Goal: Information Seeking & Learning: Check status

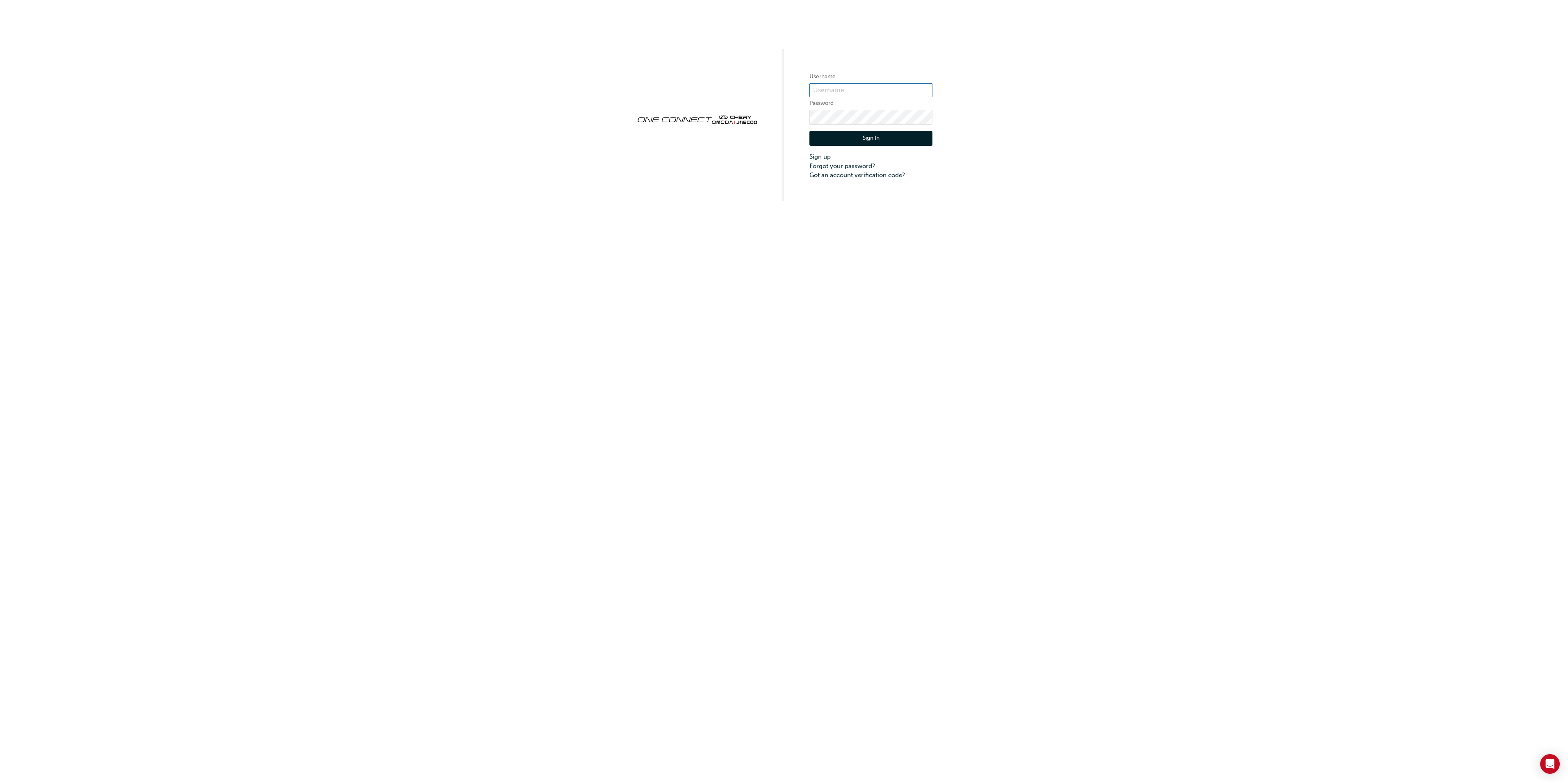
type input "cma0037"
click at [875, 136] on button "Sign In" at bounding box center [871, 139] width 123 height 16
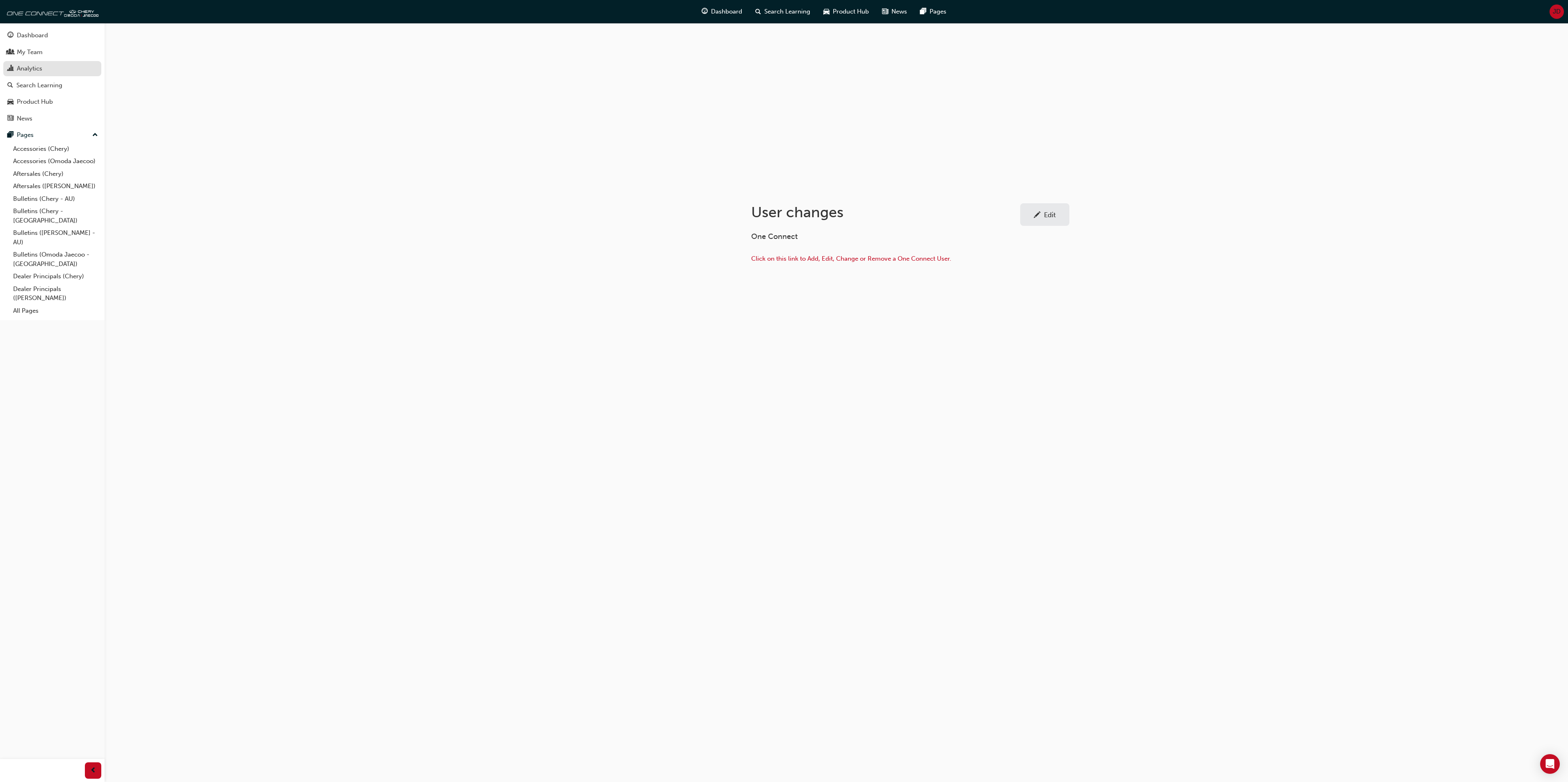
click at [33, 65] on div "Analytics" at bounding box center [30, 68] width 26 height 9
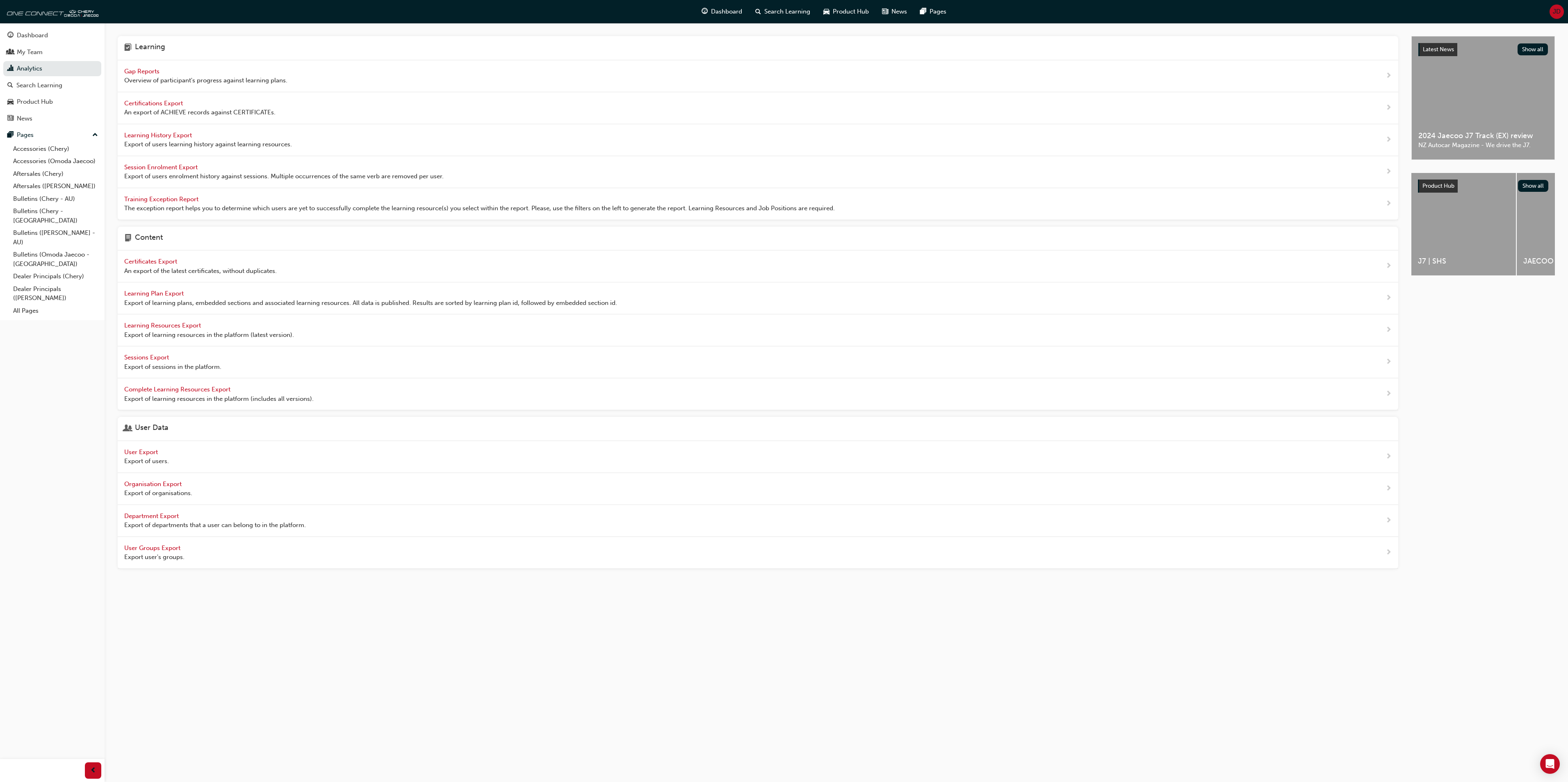
click at [146, 71] on span "Gap Reports" at bounding box center [142, 71] width 37 height 7
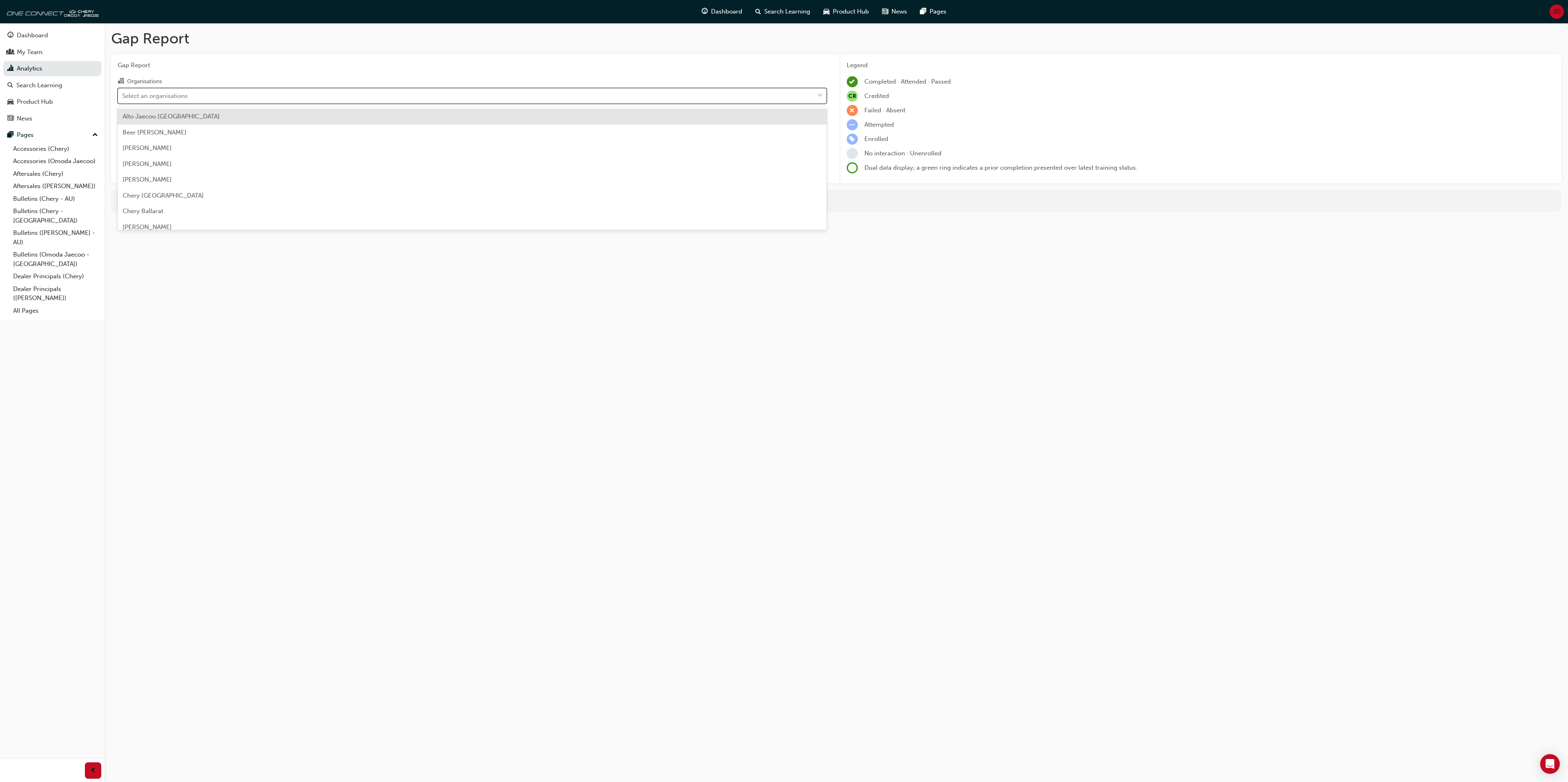
click at [819, 92] on span "down-icon" at bounding box center [820, 96] width 5 height 11
click at [123, 92] on input "Organisations option Alto Jaecoo Pennant Hills focused, 1 of 154. 154 results a…" at bounding box center [122, 95] width 1 height 7
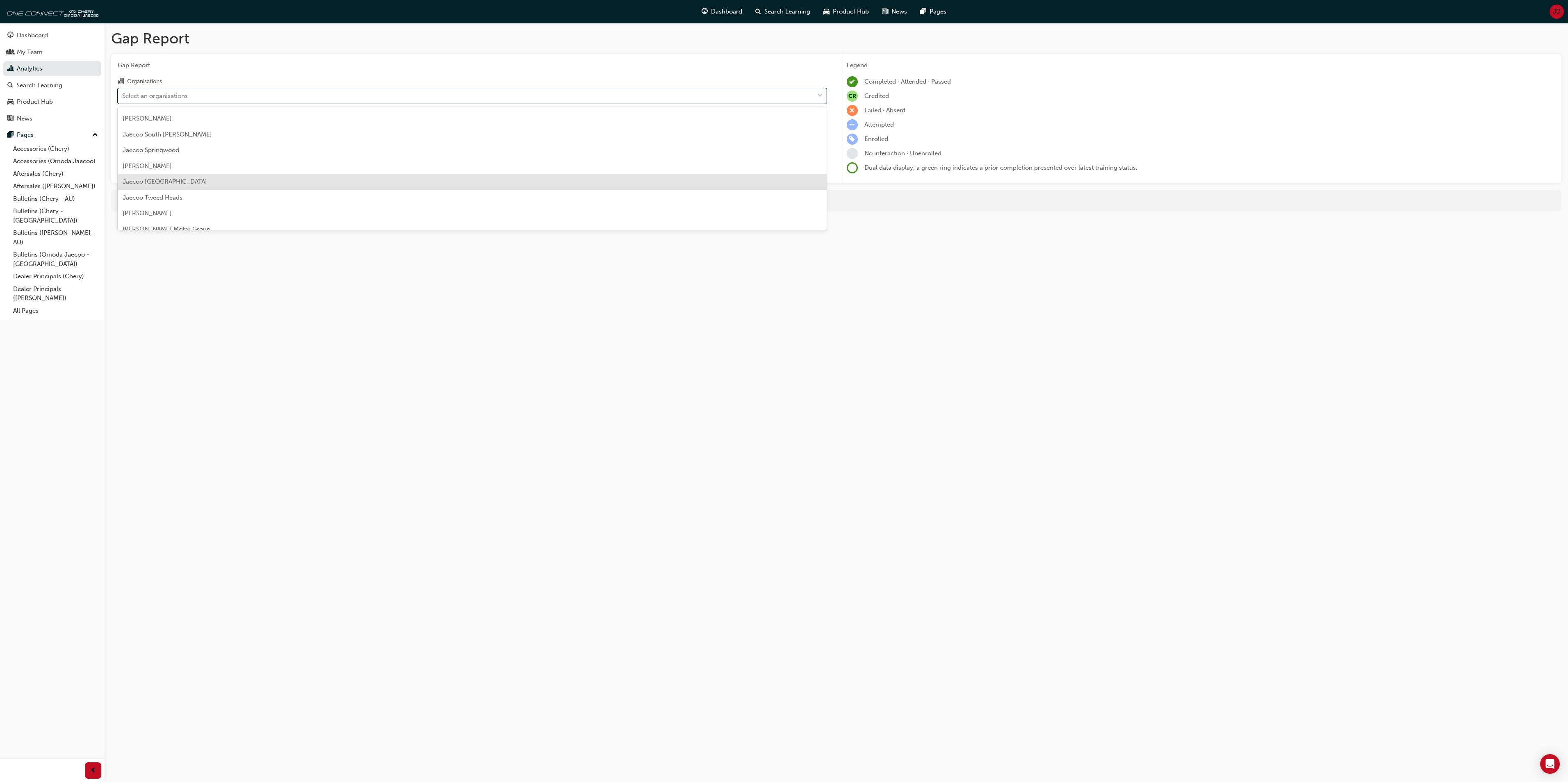
scroll to position [2132, 0]
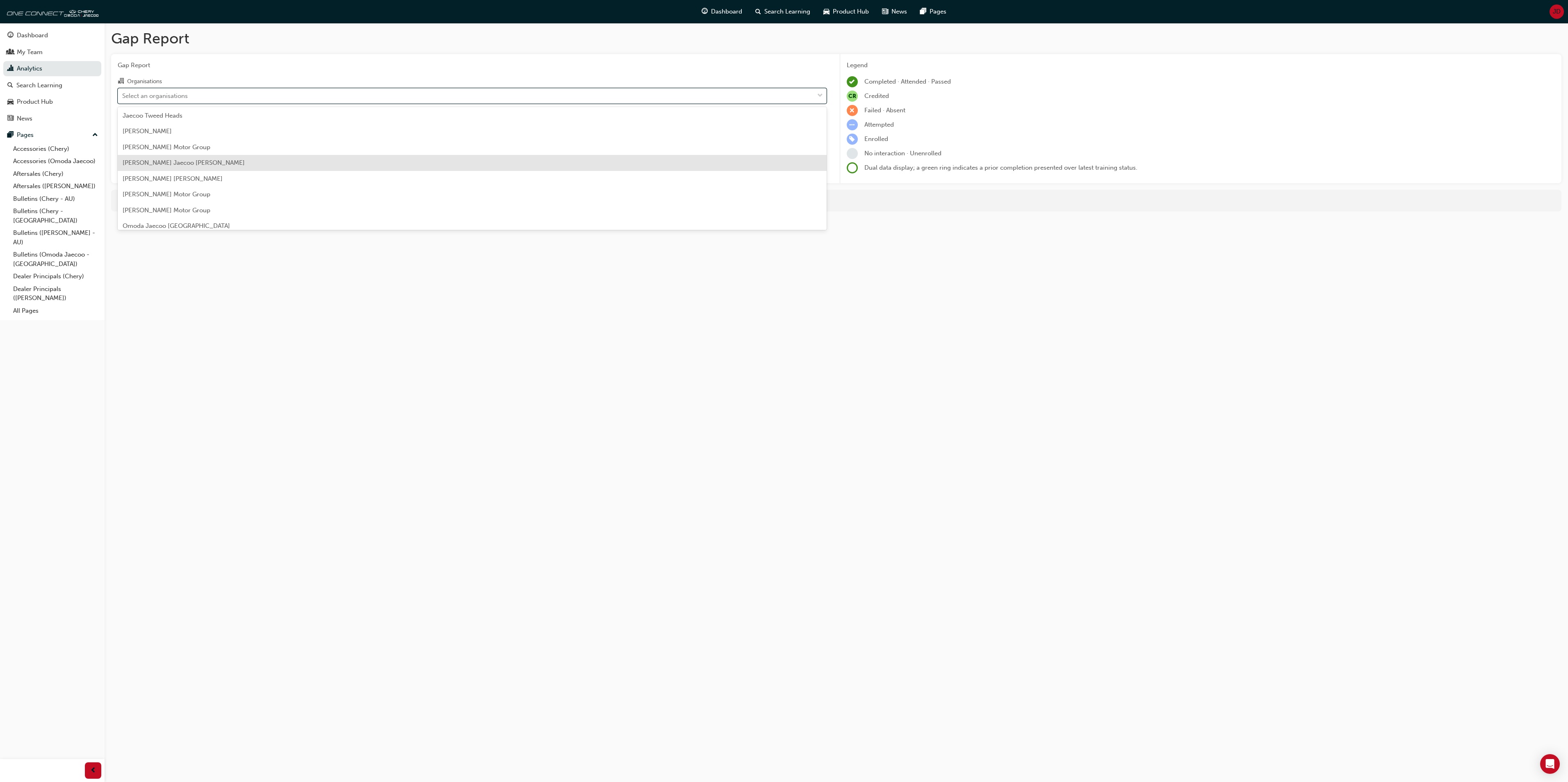
click at [189, 161] on span "John Hughes Jaecoo Victoria Park" at bounding box center [183, 162] width 122 height 7
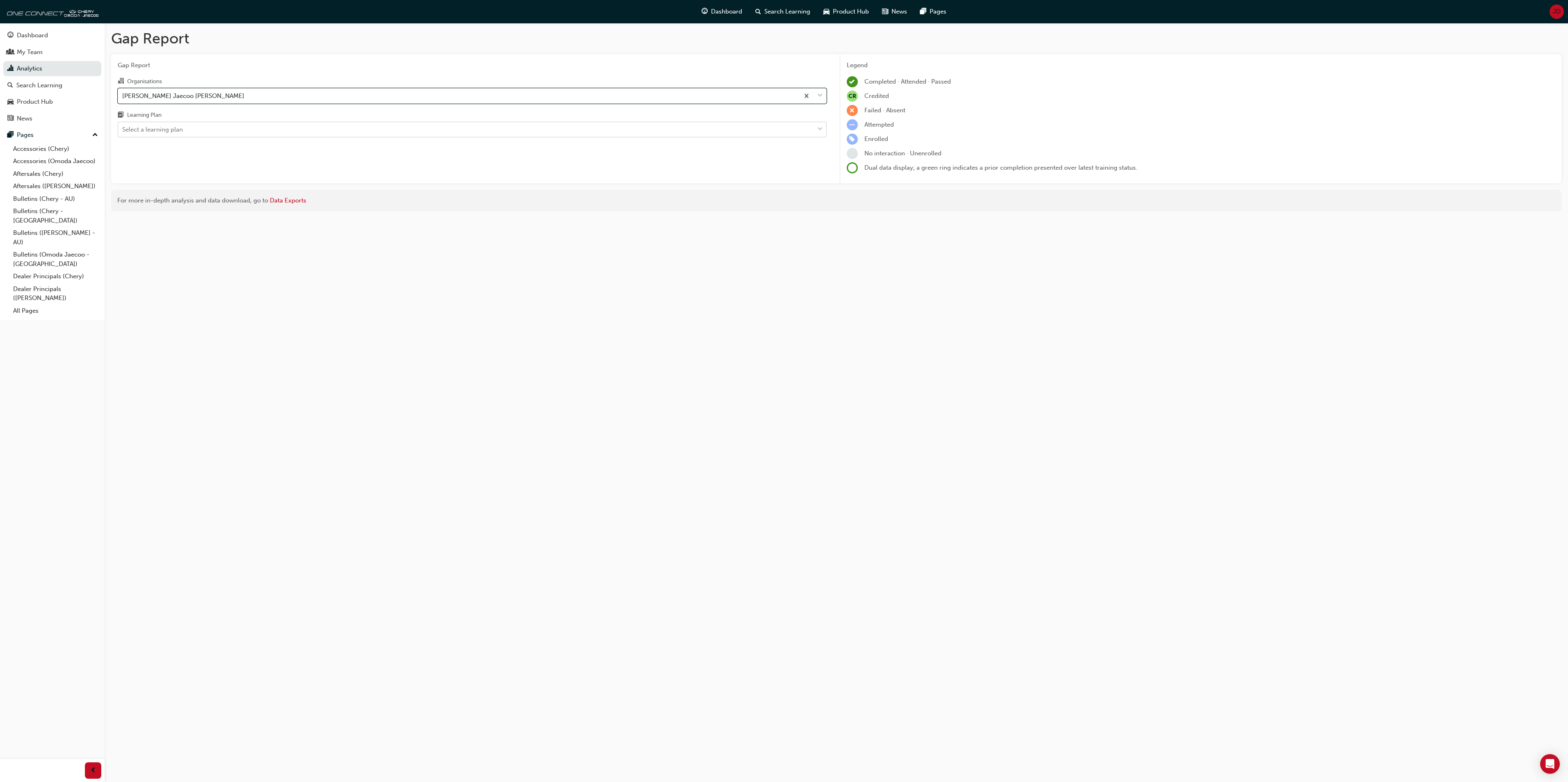
click at [815, 129] on div at bounding box center [820, 130] width 12 height 15
click at [123, 129] on input "Learning Plan Select a learning plan" at bounding box center [122, 129] width 1 height 7
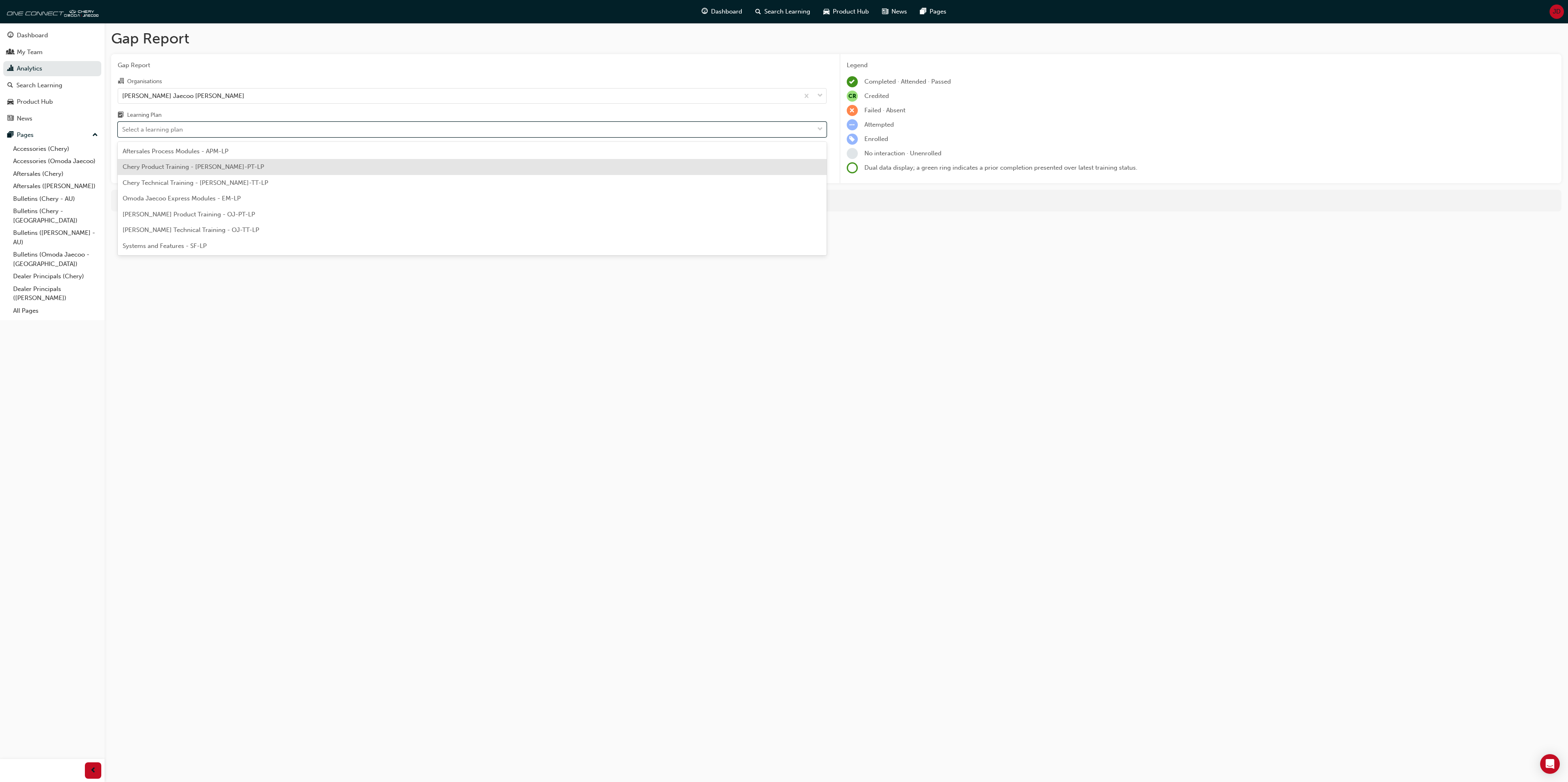
click at [151, 166] on span "Chery Product Training - CHAU-PT-LP" at bounding box center [193, 167] width 141 height 7
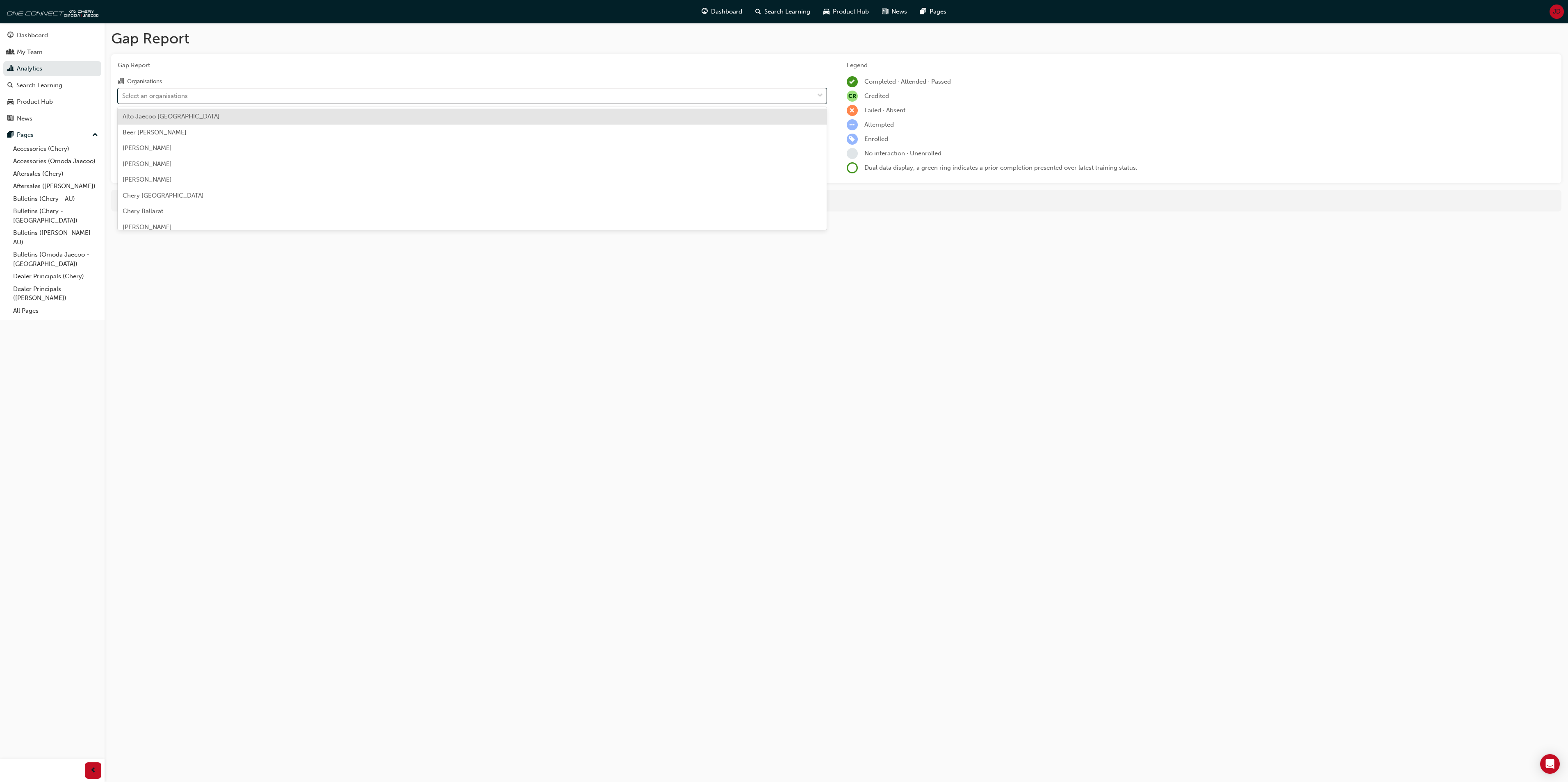
click at [819, 91] on span "down-icon" at bounding box center [820, 96] width 5 height 11
click at [123, 92] on input "Organisations option John Hughes Jaecoo Victoria Park, selected. option Alto Ja…" at bounding box center [122, 95] width 1 height 7
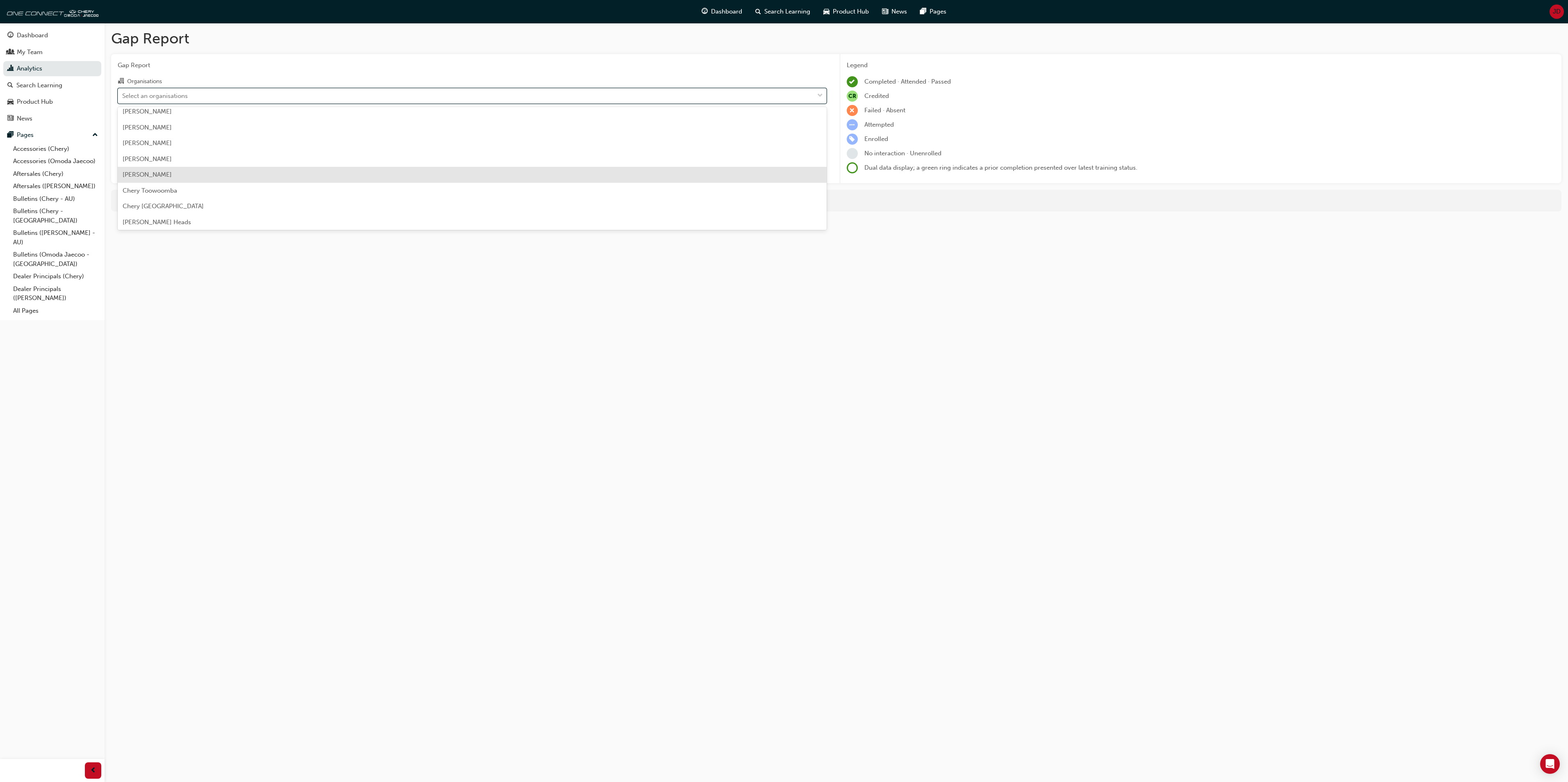
scroll to position [1476, 0]
click at [150, 168] on span "Chery Wangara" at bounding box center [147, 172] width 49 height 7
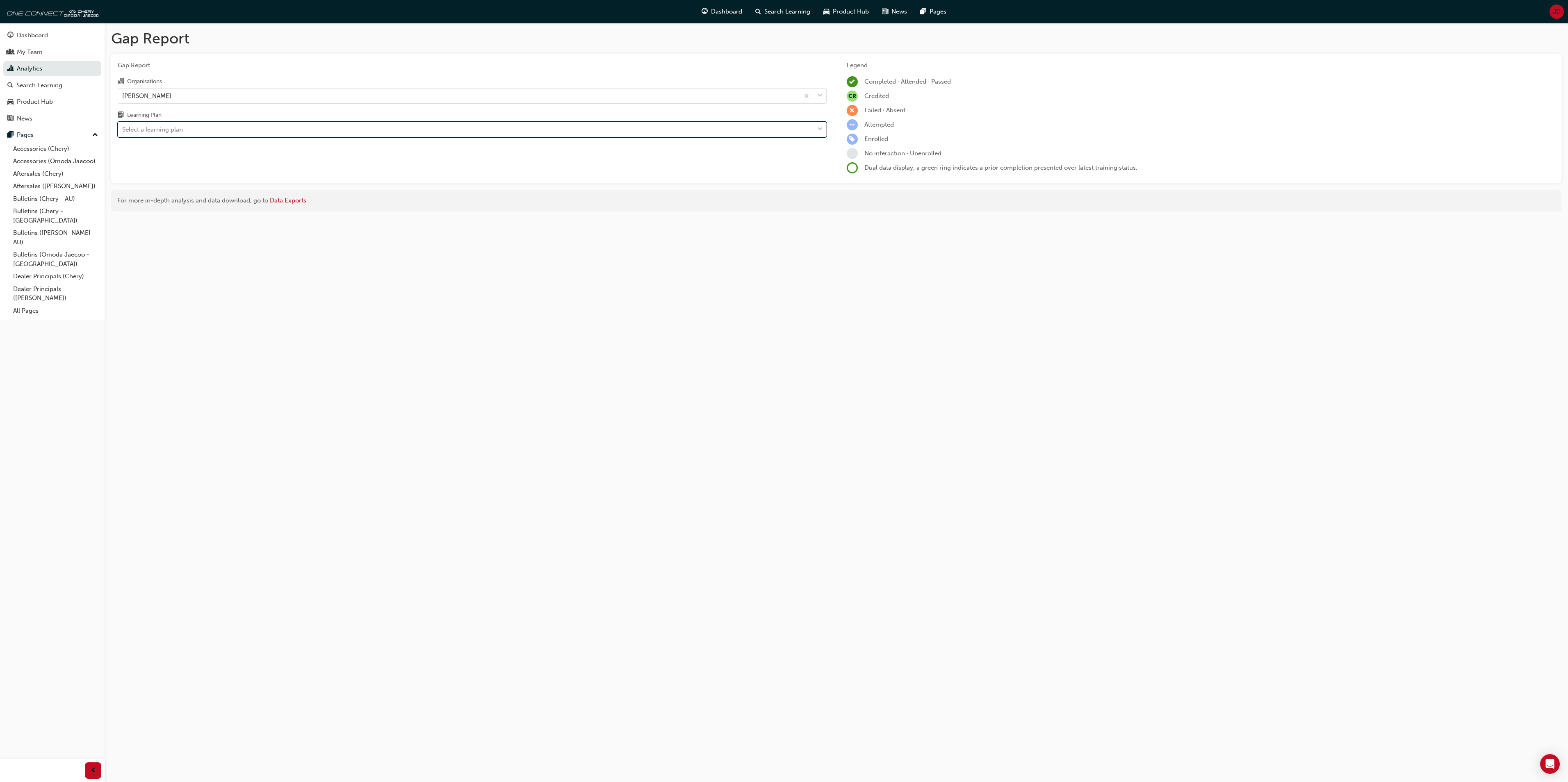
click at [821, 130] on span "down-icon" at bounding box center [820, 130] width 5 height 11
click at [123, 130] on input "Learning Plan option Chery Product Training - CHAU-PT-LP, selected. 0 results a…" at bounding box center [122, 129] width 1 height 7
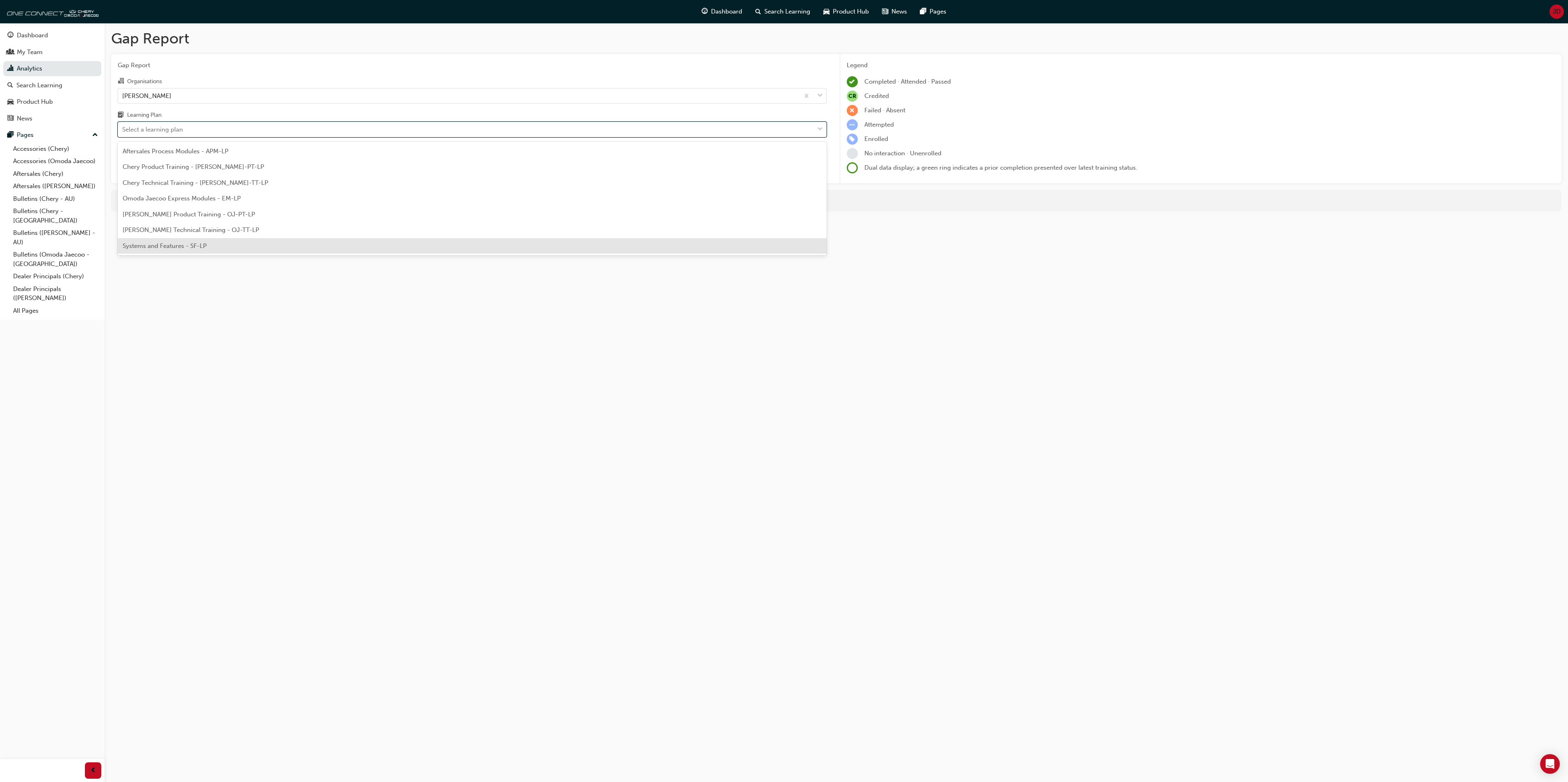
click at [205, 246] on span "Systems and Features - SF-LP" at bounding box center [164, 246] width 84 height 7
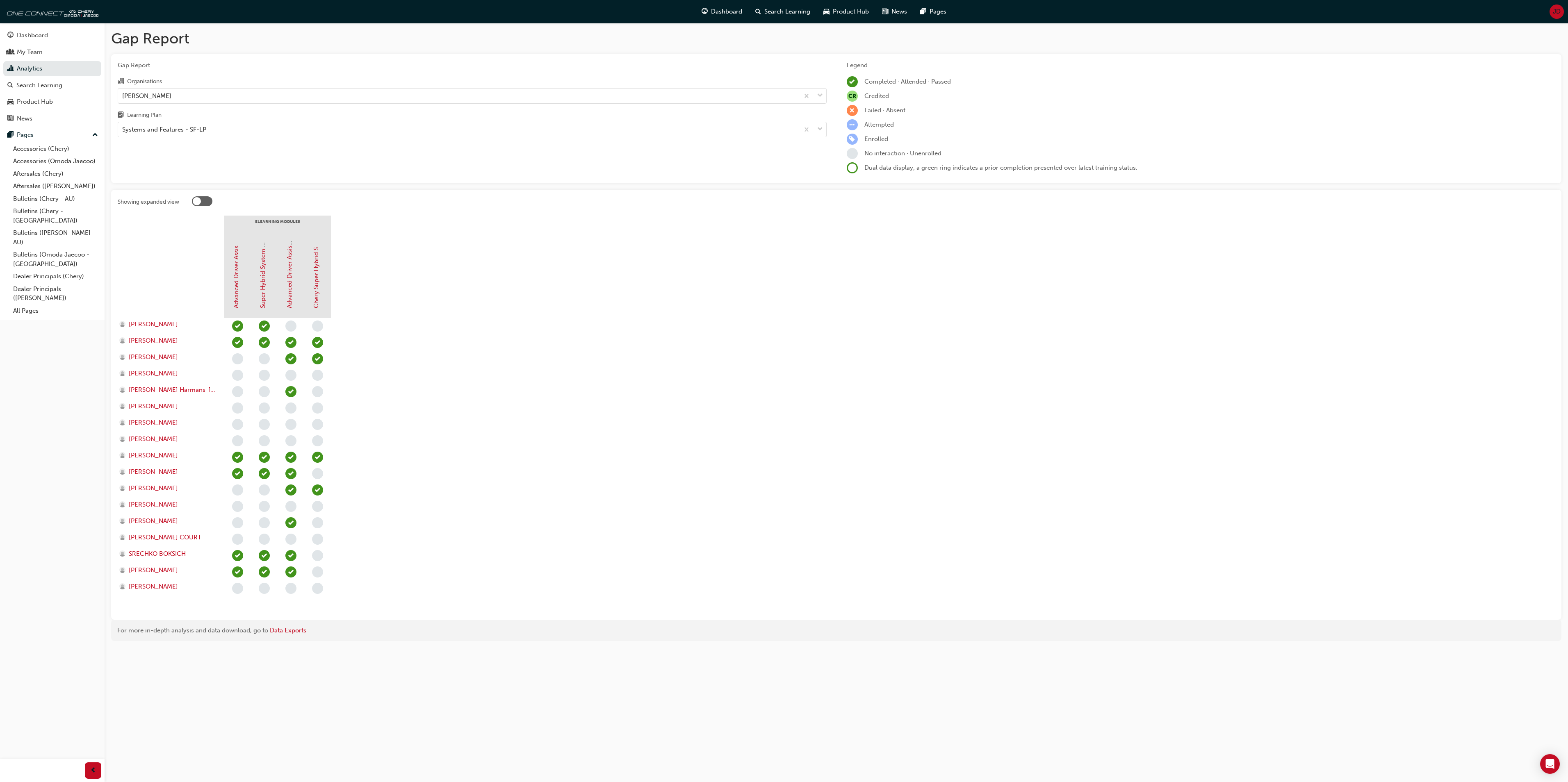
click at [1553, 7] on span "JD" at bounding box center [1556, 11] width 8 height 9
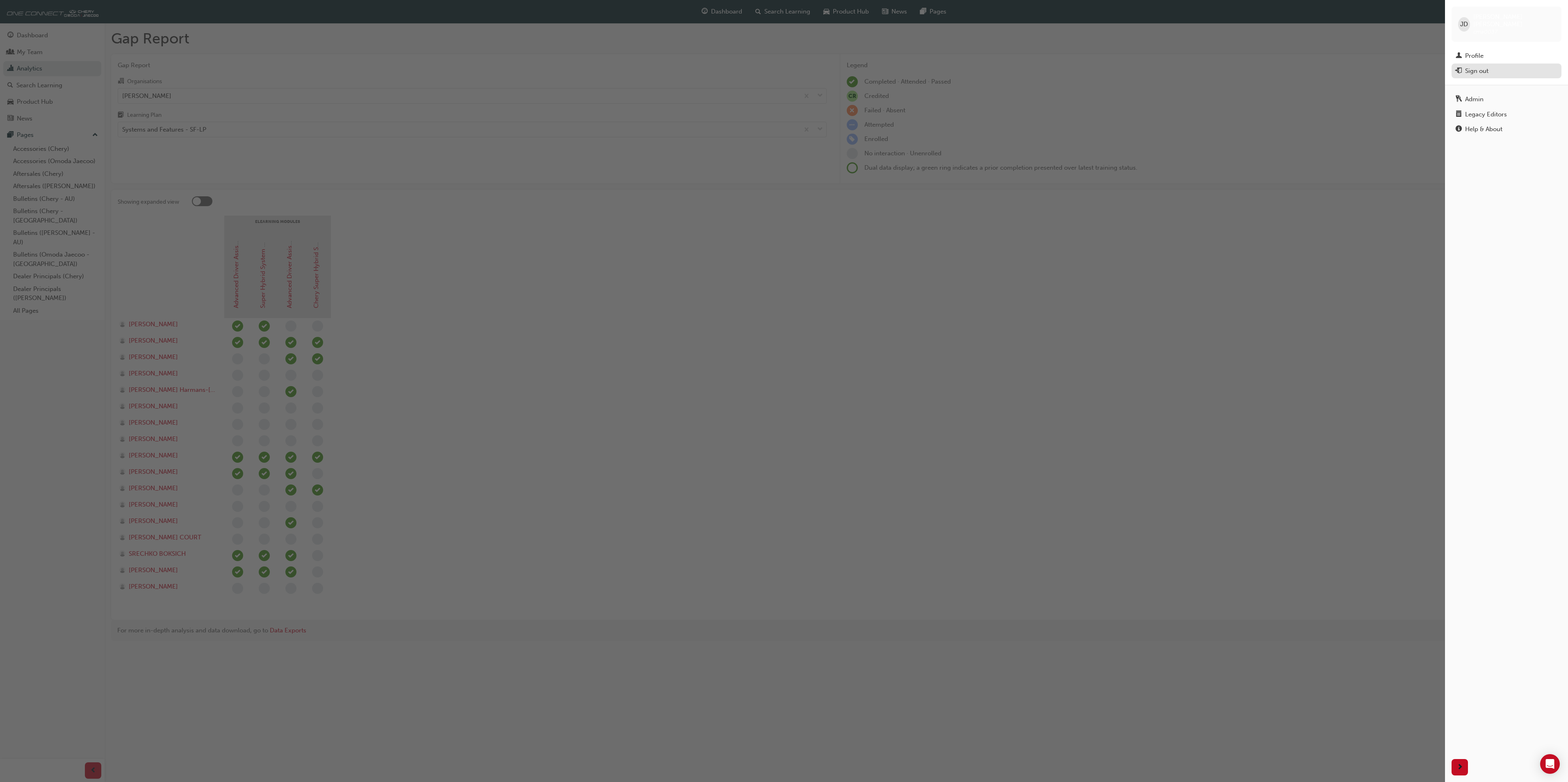
click at [1477, 66] on div "Sign out" at bounding box center [1477, 71] width 23 height 9
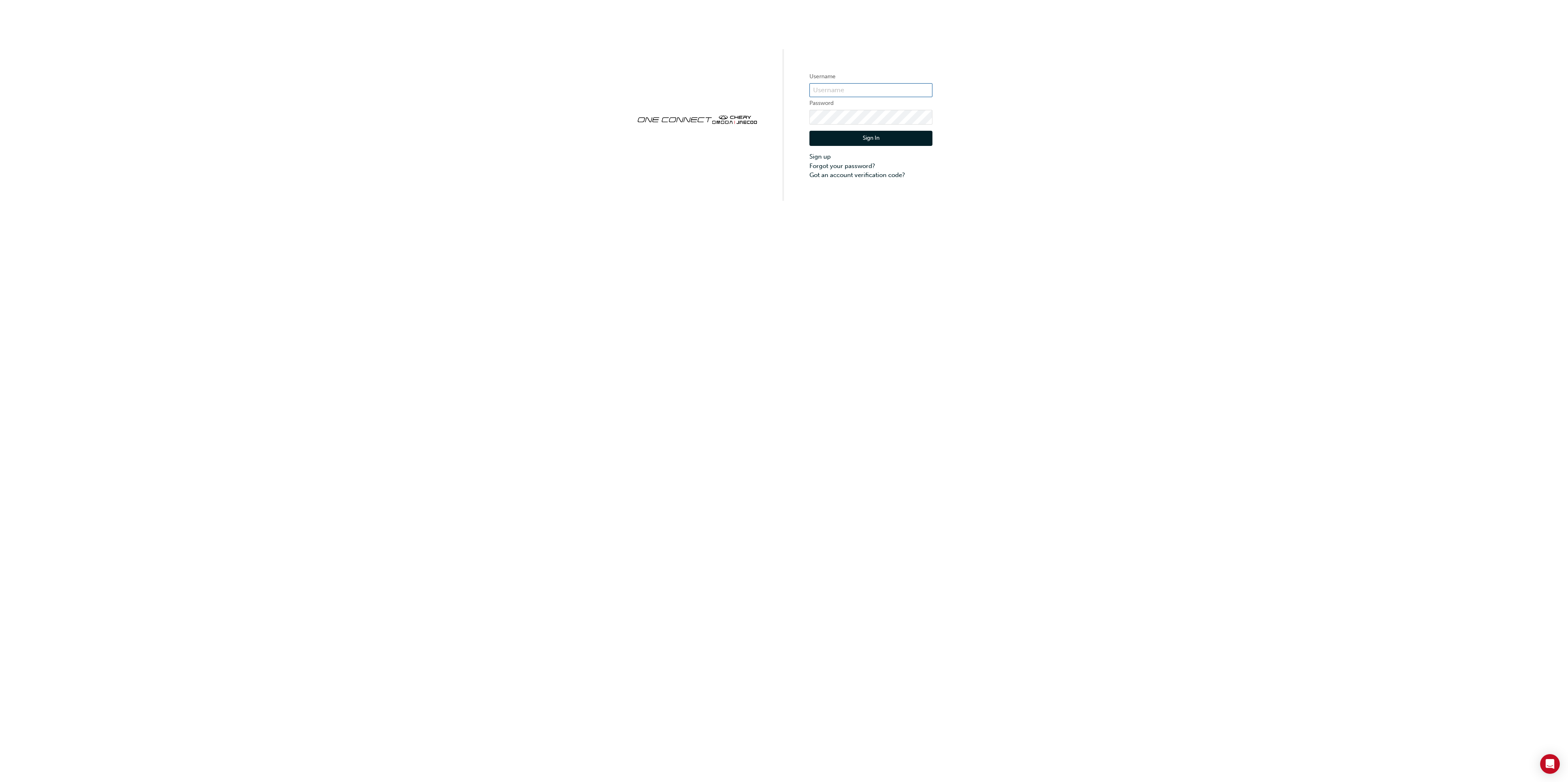
type input "cma0037"
click at [878, 135] on button "Sign In" at bounding box center [871, 139] width 123 height 16
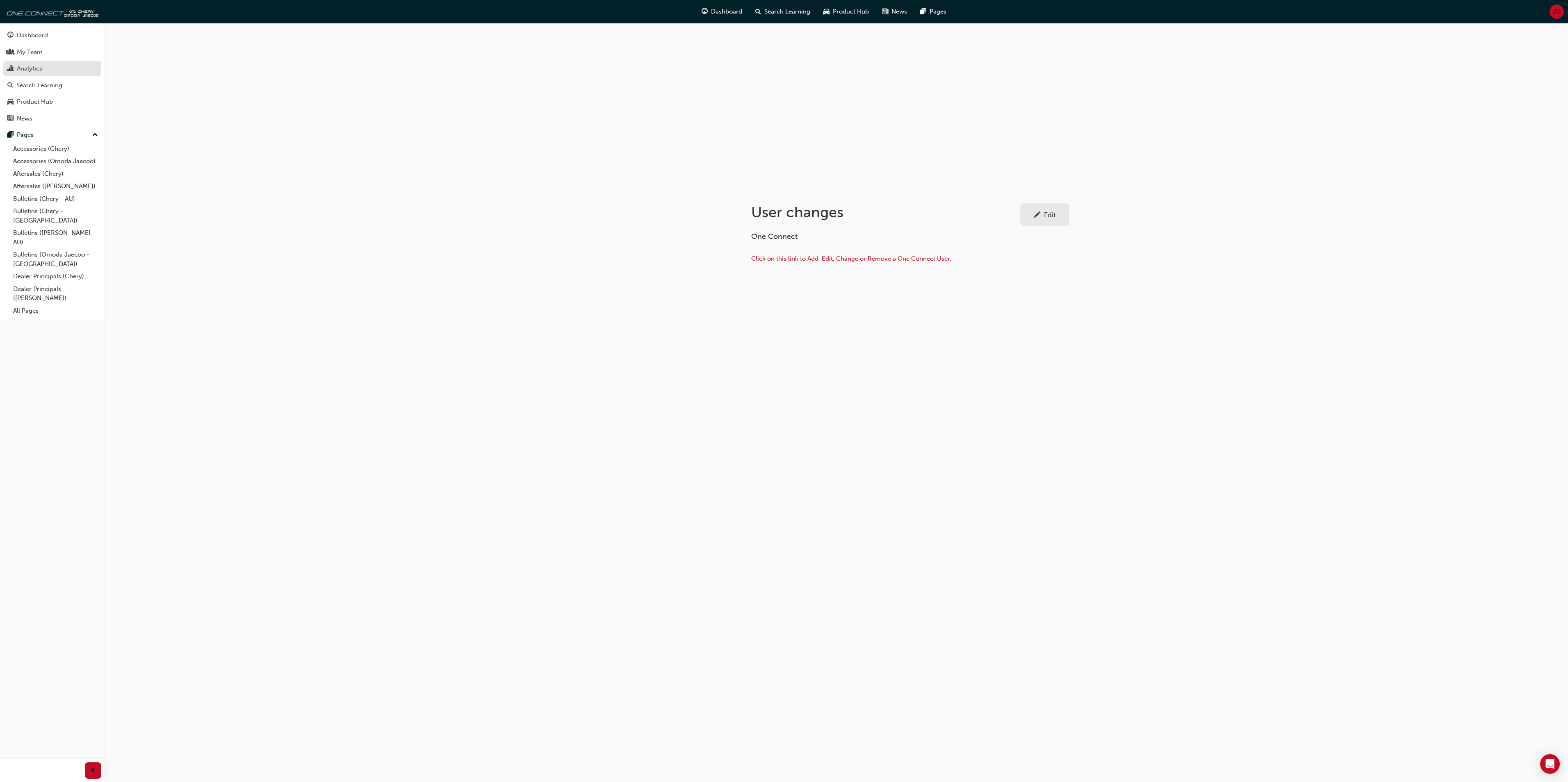
click at [27, 64] on div "Analytics" at bounding box center [30, 68] width 26 height 9
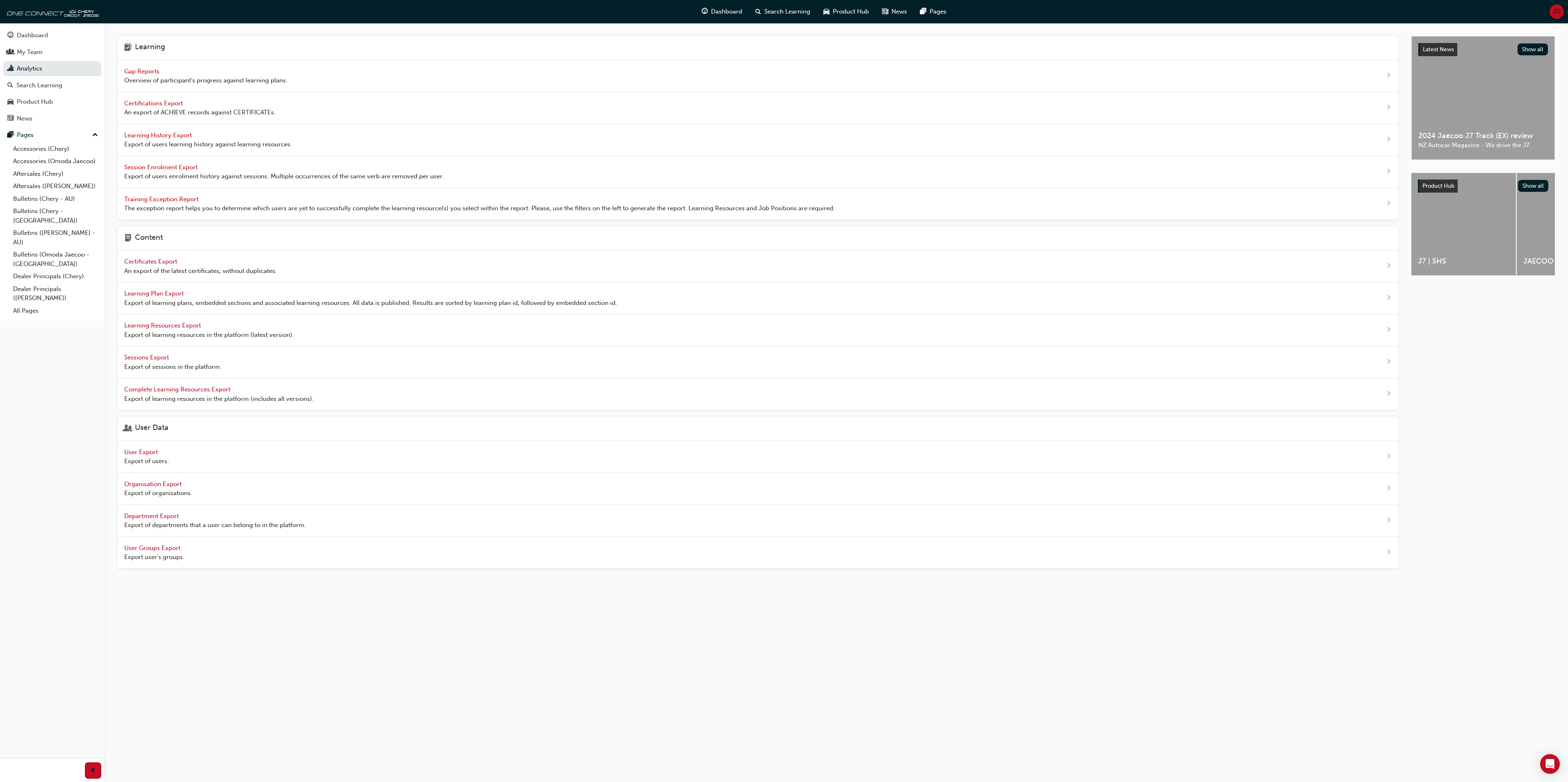
click at [147, 138] on span "Learning History Export" at bounding box center [159, 135] width 69 height 7
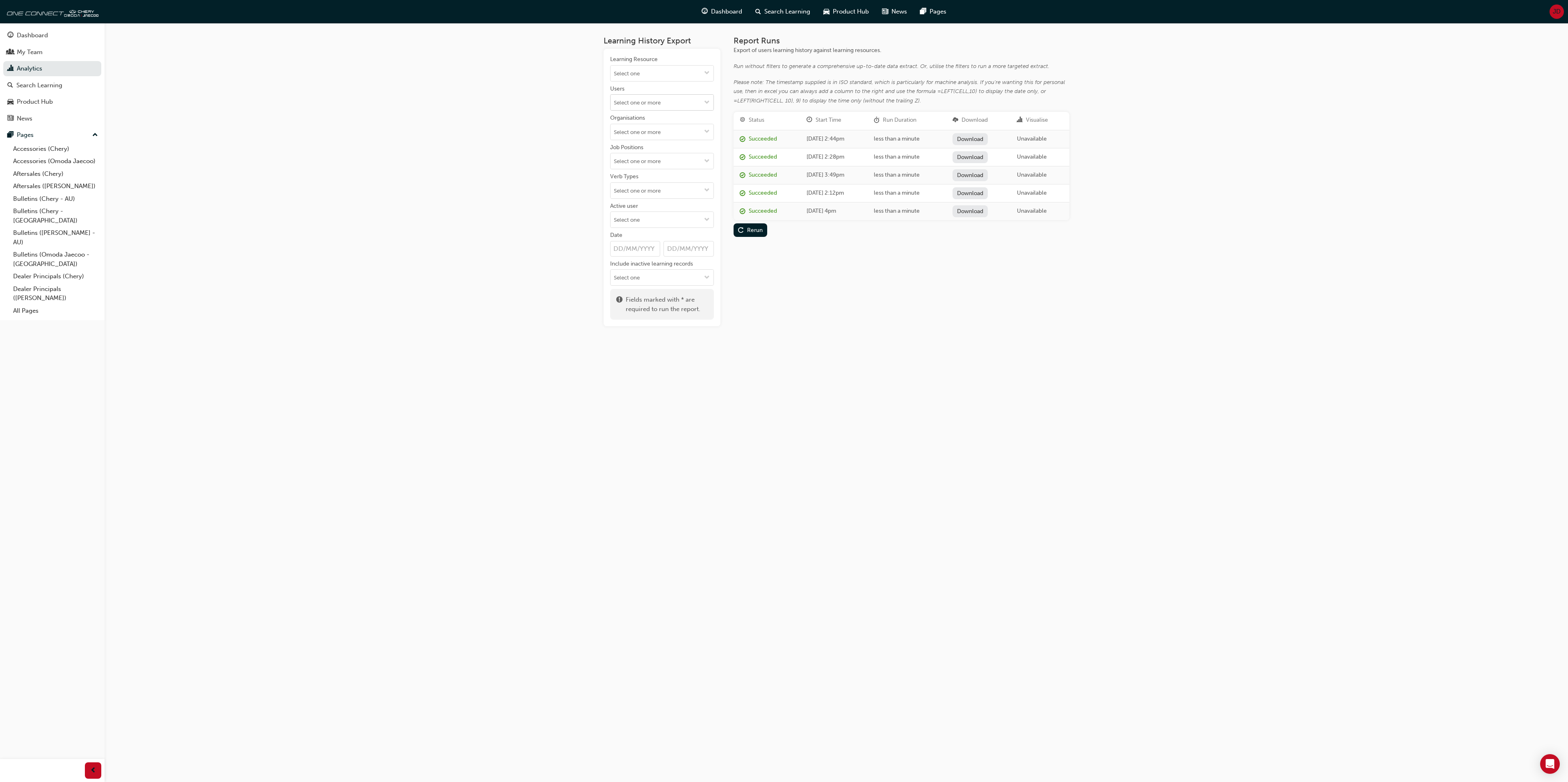
click at [657, 103] on input "Users" at bounding box center [662, 103] width 103 height 16
type input "perri"
click at [653, 121] on li "David Perri" at bounding box center [662, 119] width 103 height 16
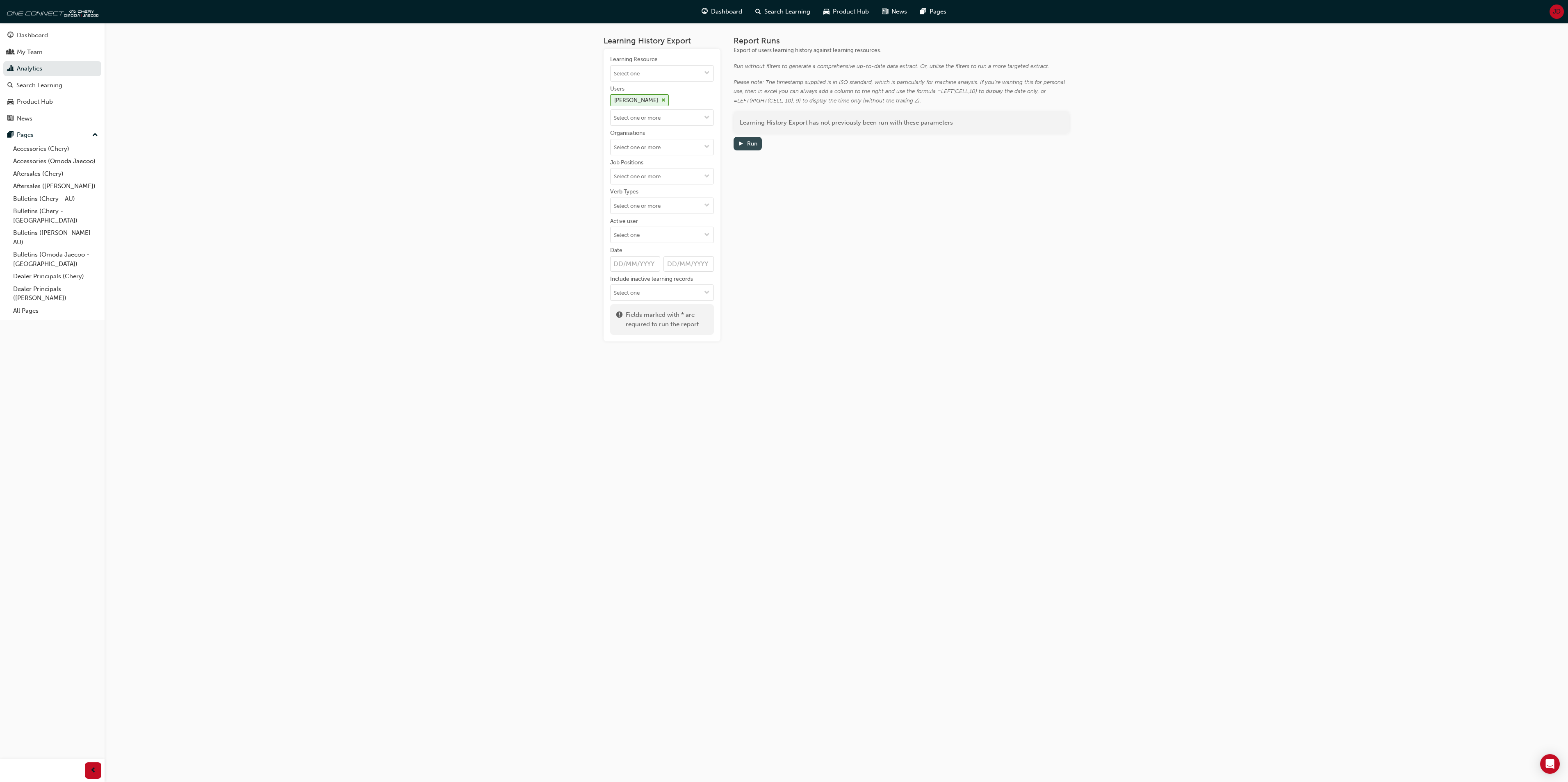
click at [747, 142] on div "Run" at bounding box center [752, 143] width 10 height 7
click at [987, 140] on link "Download" at bounding box center [971, 139] width 36 height 12
click at [43, 66] on link "Analytics" at bounding box center [52, 68] width 98 height 15
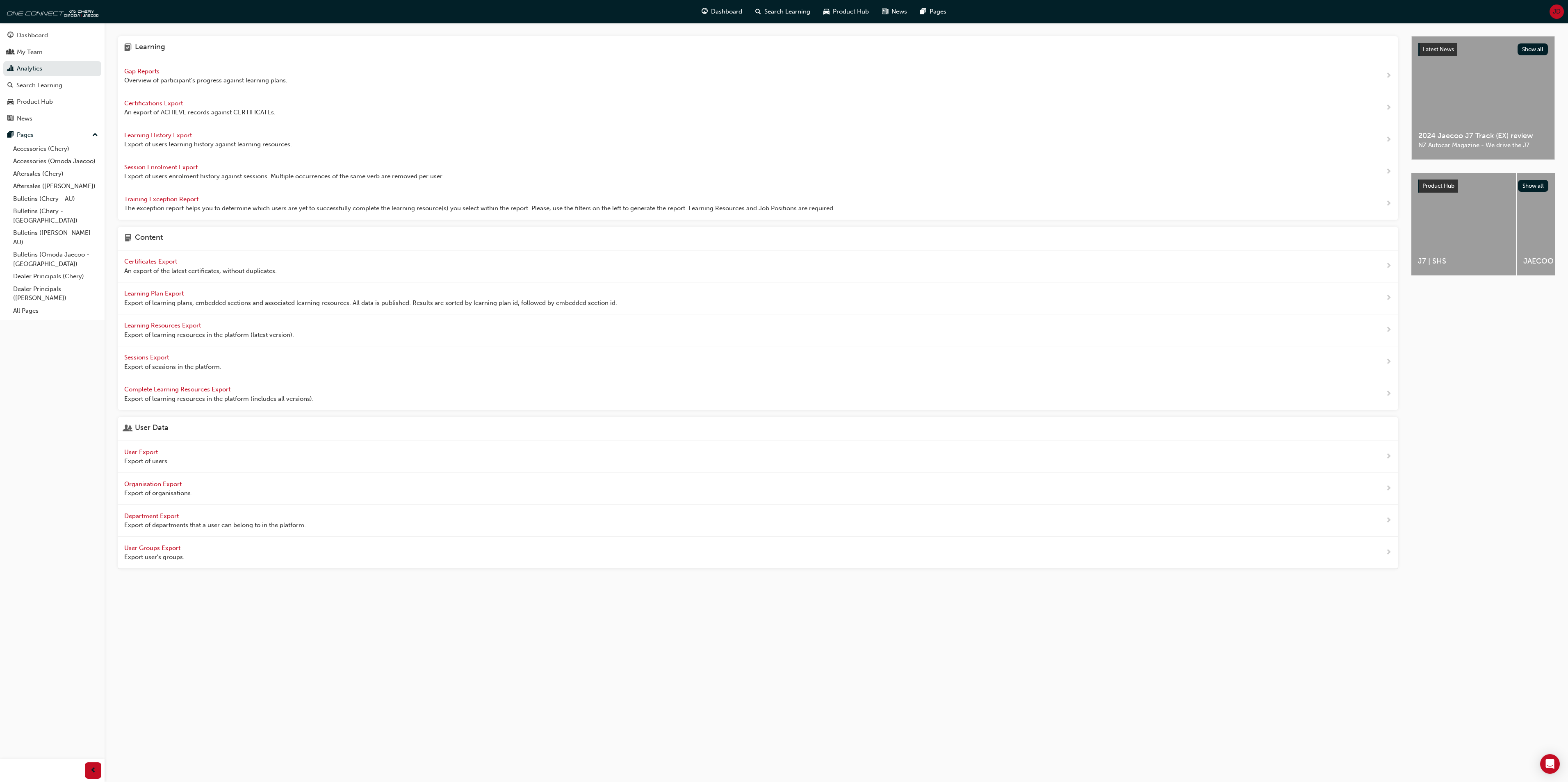
click at [155, 68] on span "Gap Reports" at bounding box center [142, 71] width 37 height 7
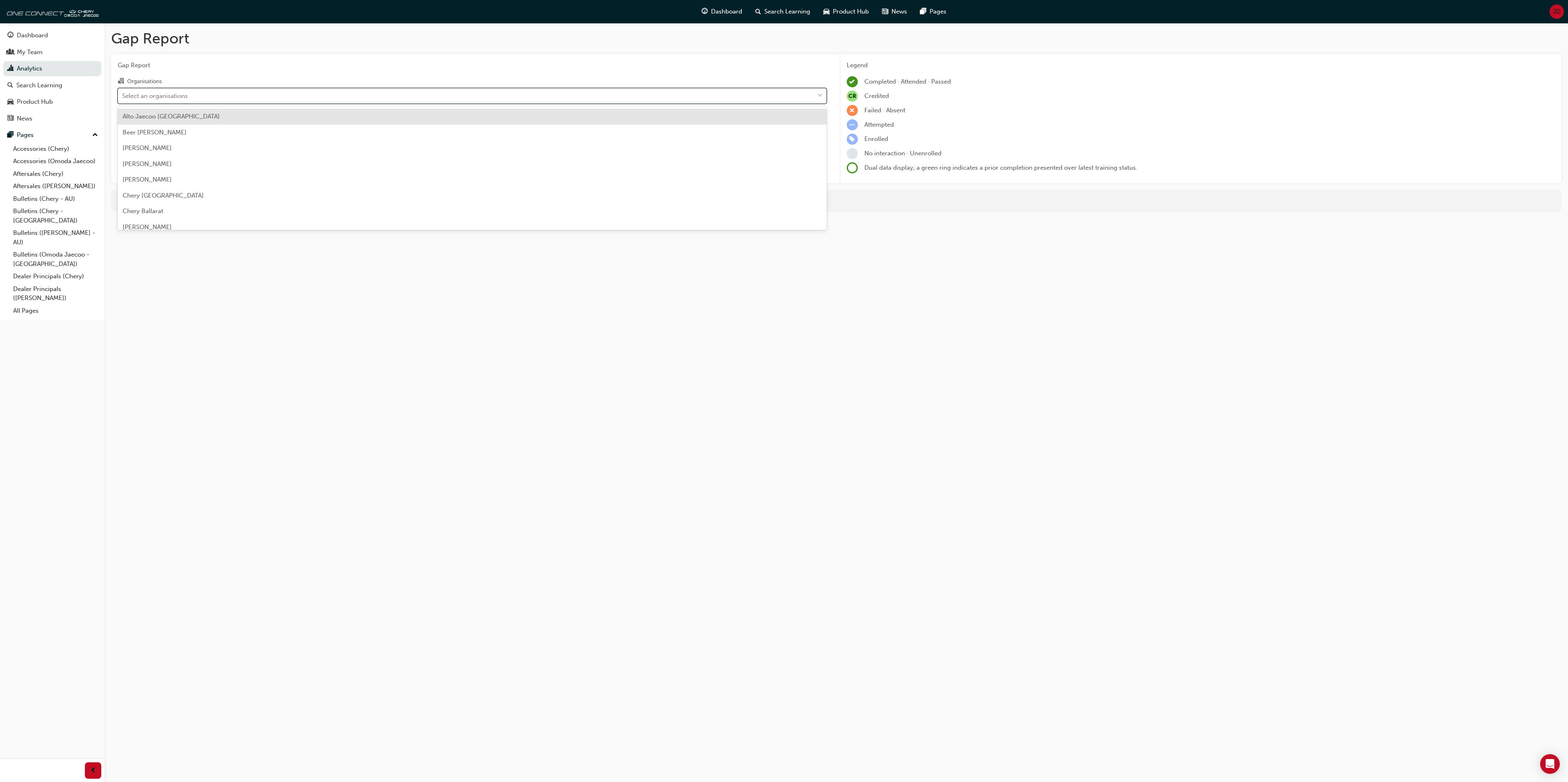
click at [817, 93] on span "down-icon" at bounding box center [820, 96] width 5 height 11
click at [123, 93] on input "Organisations option Alto Jaecoo Pennant Hills focused, 1 of 154. 154 results a…" at bounding box center [122, 95] width 1 height 7
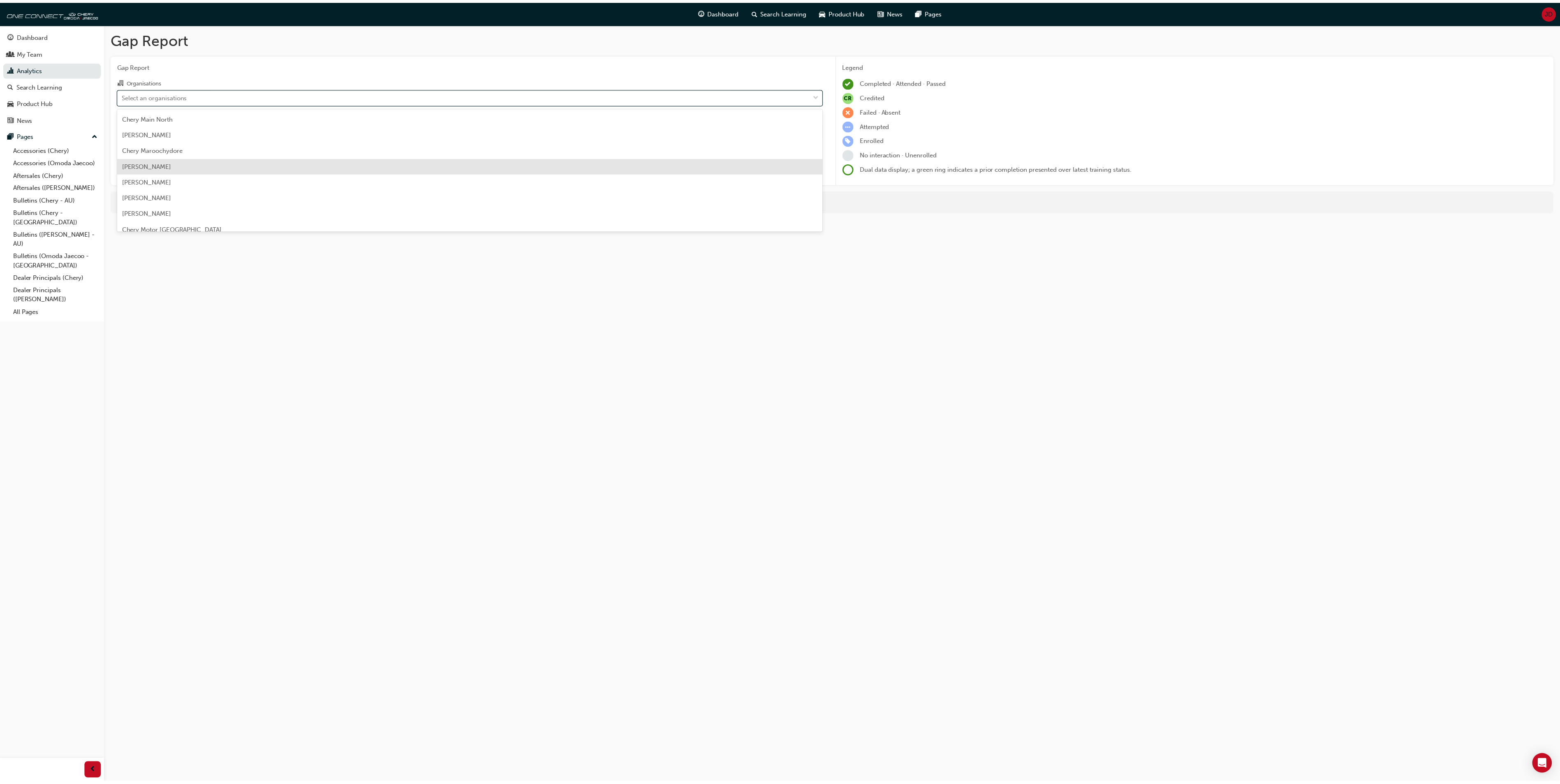
scroll to position [904, 0]
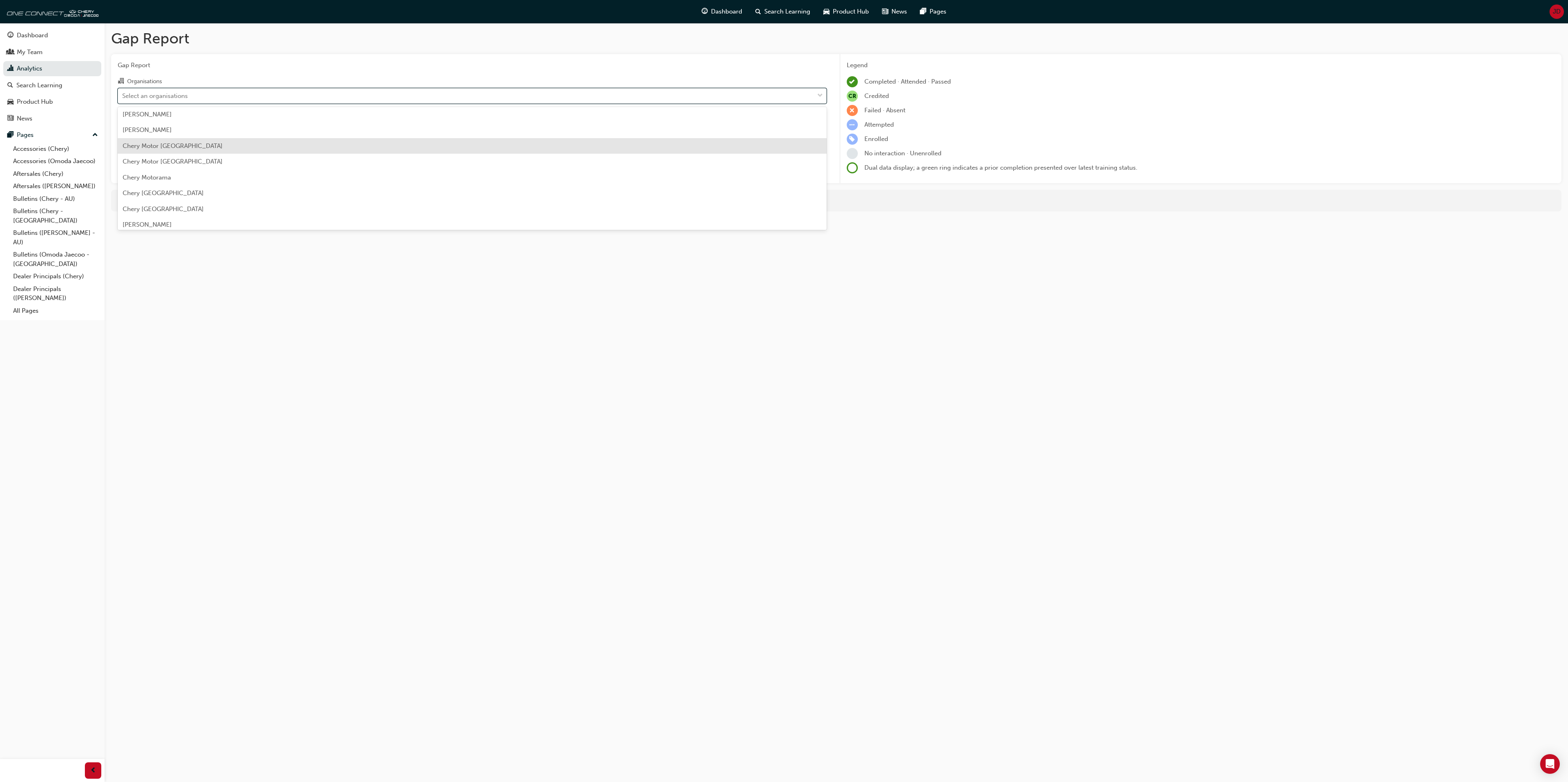
click at [197, 145] on div "Chery Motor Australia" at bounding box center [472, 146] width 709 height 16
click at [816, 127] on div at bounding box center [820, 130] width 12 height 15
click at [123, 127] on input "Learning Plan option Aftersales Process Modules - APM-LP focused, 1 of 7. 7 res…" at bounding box center [122, 129] width 1 height 7
click at [185, 166] on span "Chery Product Training - CHAU-PT-LP" at bounding box center [193, 167] width 141 height 7
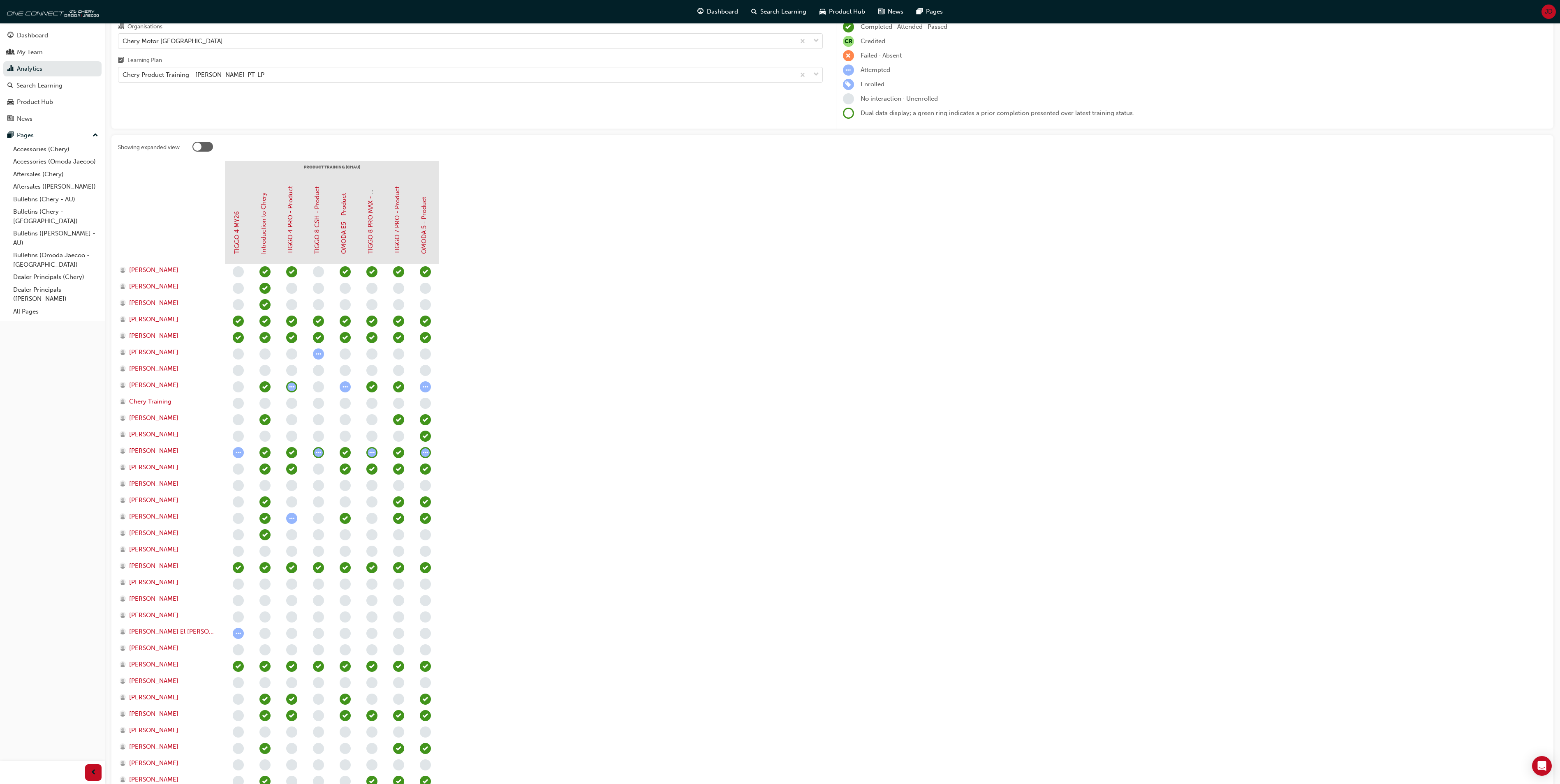
scroll to position [82, 0]
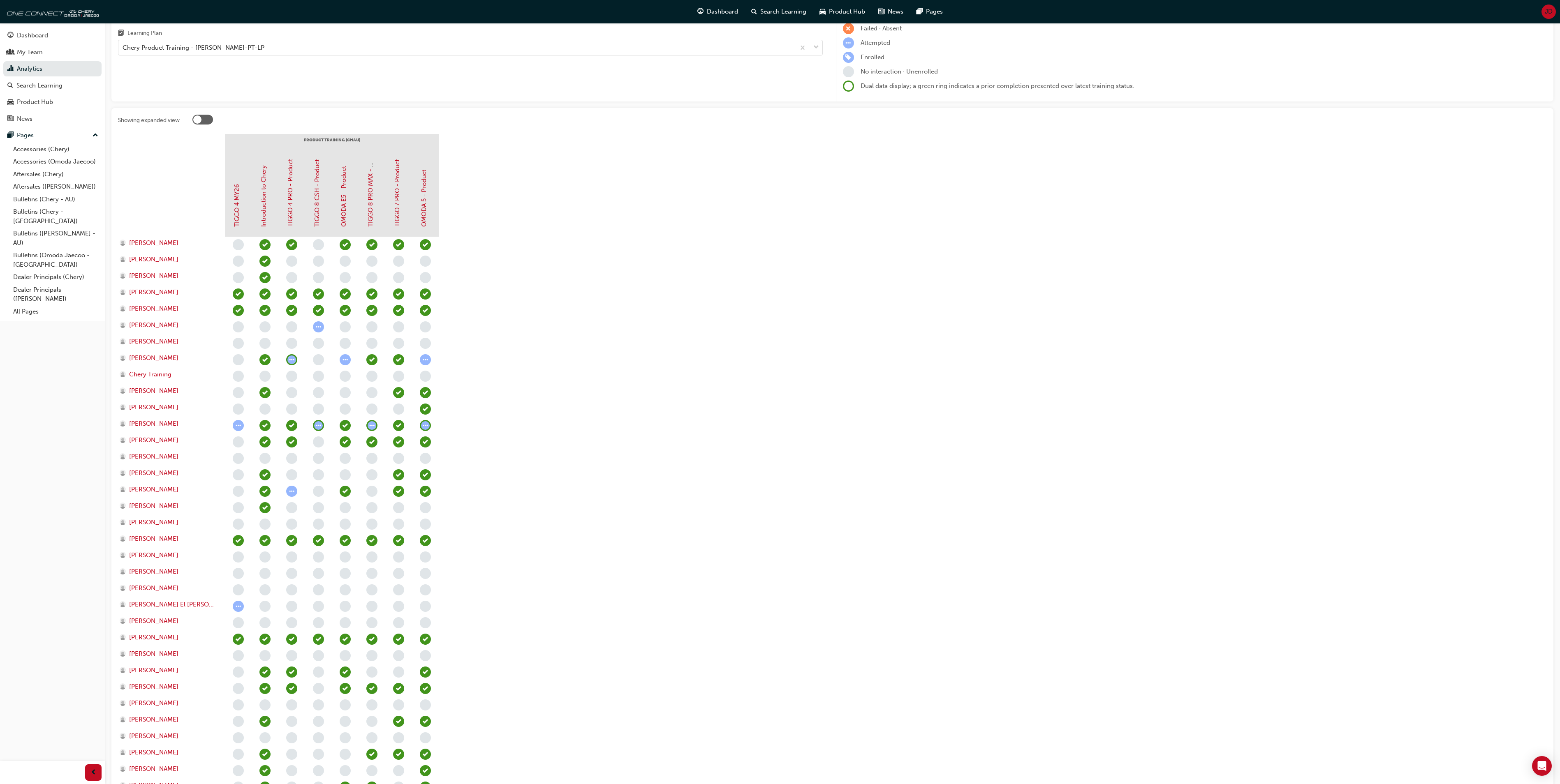
click at [471, 644] on section "PRODUCT TRAINING (CHAU) TIGGO 4 MY26 Introduction to Chery TIGGO 4 PRO - Produc…" at bounding box center [832, 671] width 1429 height 1073
click at [38, 62] on link "Analytics" at bounding box center [52, 68] width 98 height 15
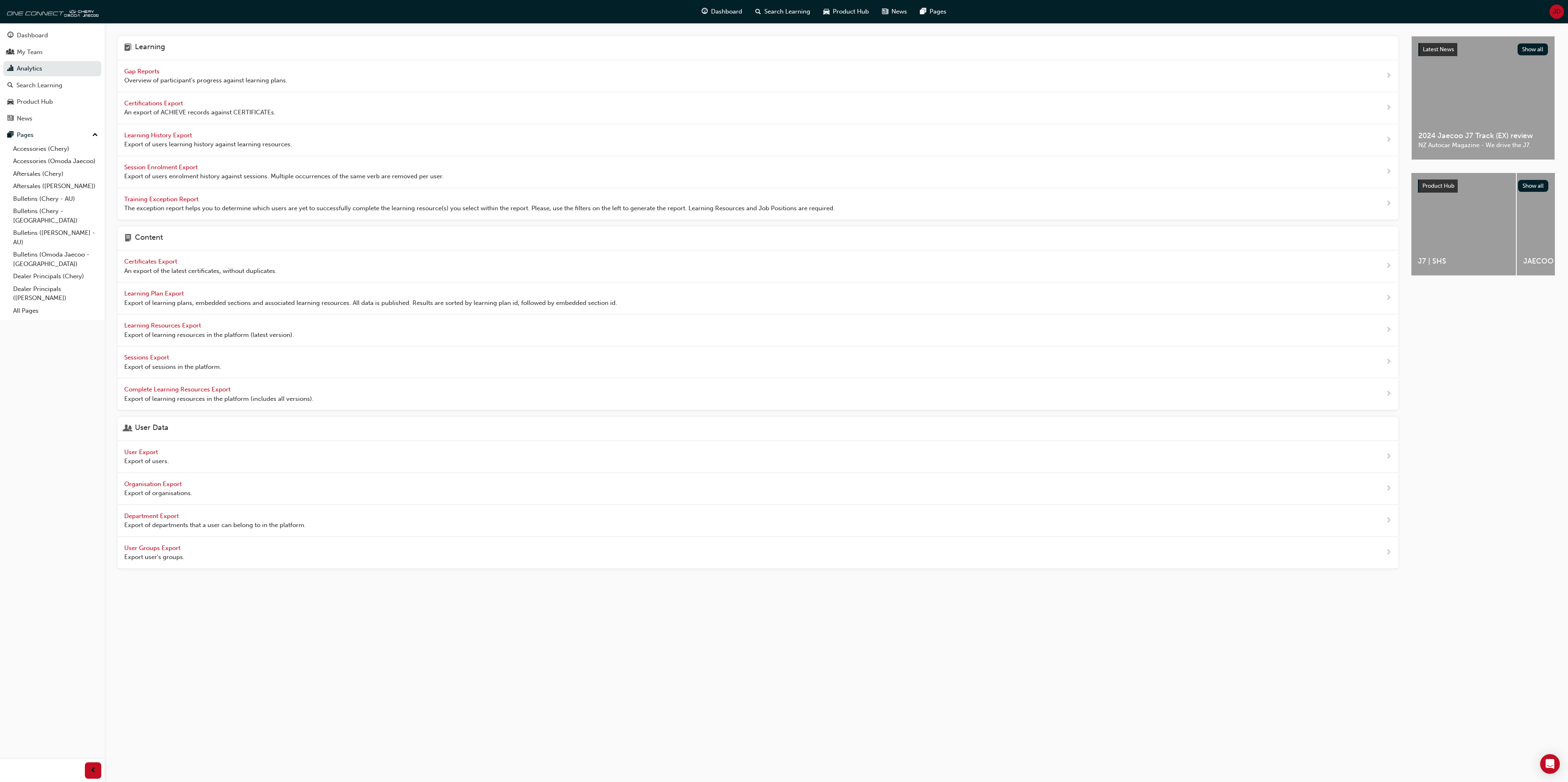
click at [155, 135] on span "Learning History Export" at bounding box center [159, 135] width 69 height 7
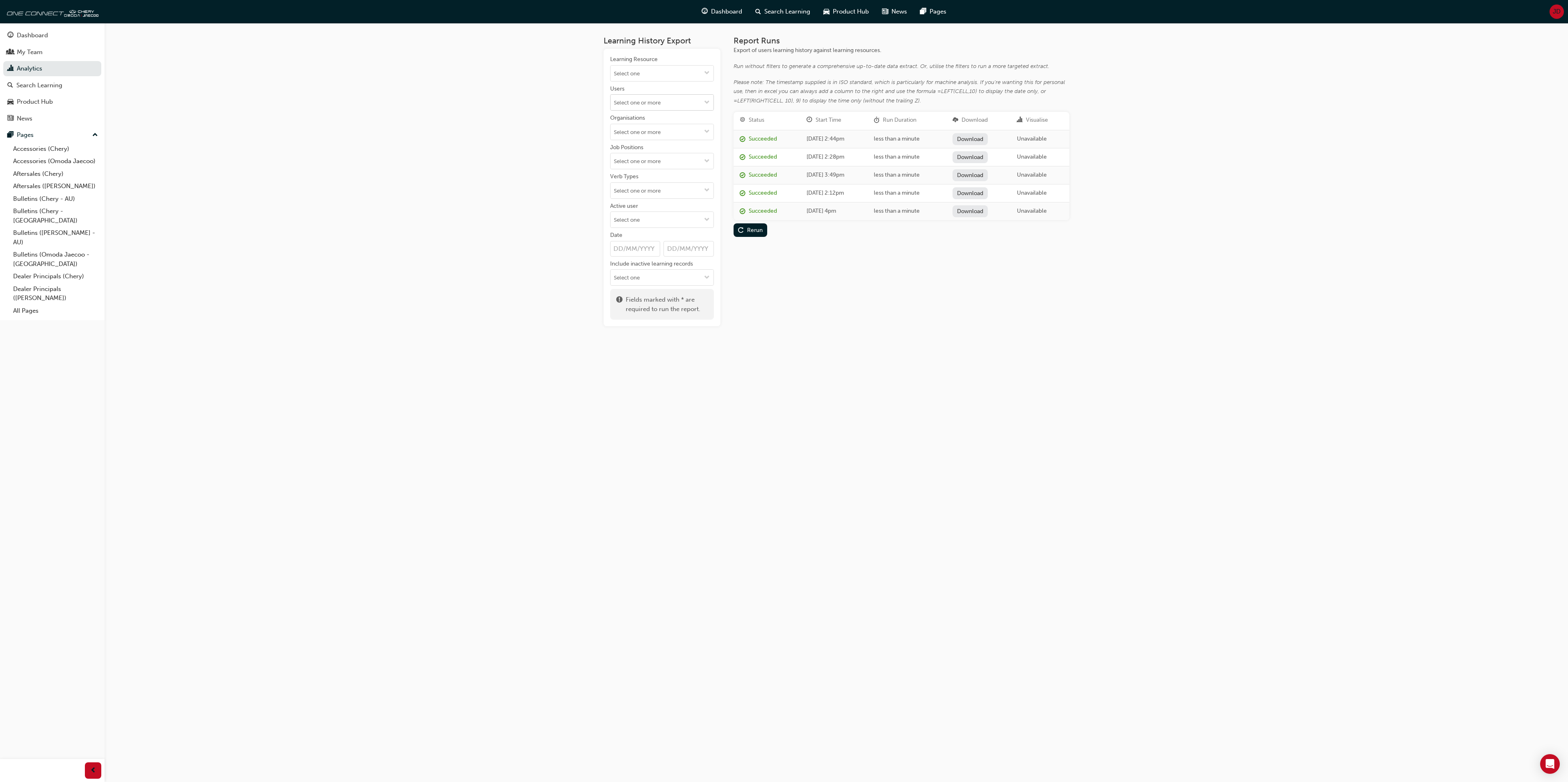
click at [709, 101] on span "down-icon" at bounding box center [707, 103] width 5 height 7
type input "Perri"
click at [637, 120] on li "David Perri" at bounding box center [662, 119] width 103 height 16
click at [989, 137] on link "Download" at bounding box center [971, 139] width 36 height 12
click at [847, 12] on span "Product Hub" at bounding box center [850, 11] width 36 height 9
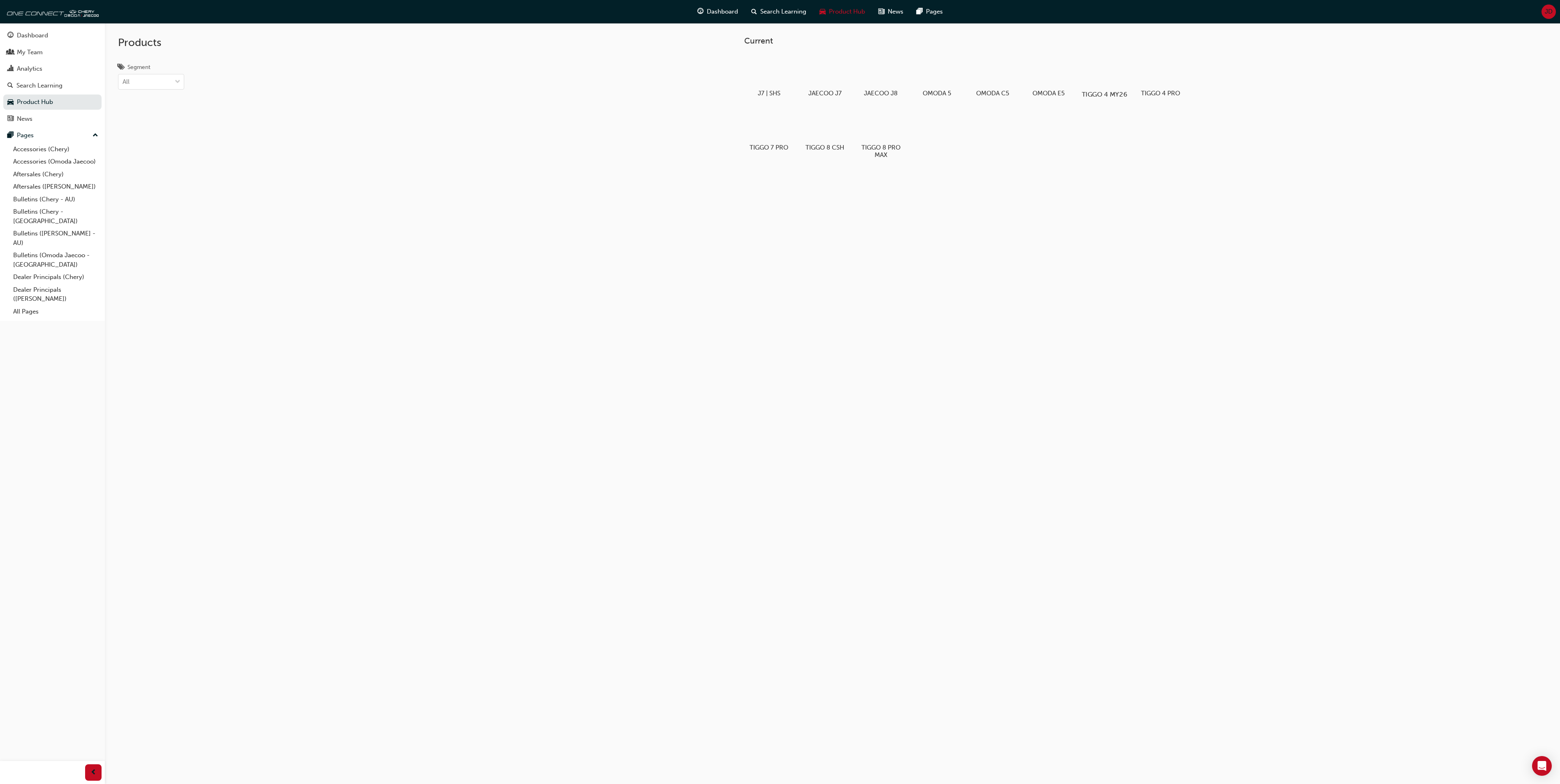
click at [1103, 71] on div at bounding box center [1104, 71] width 46 height 33
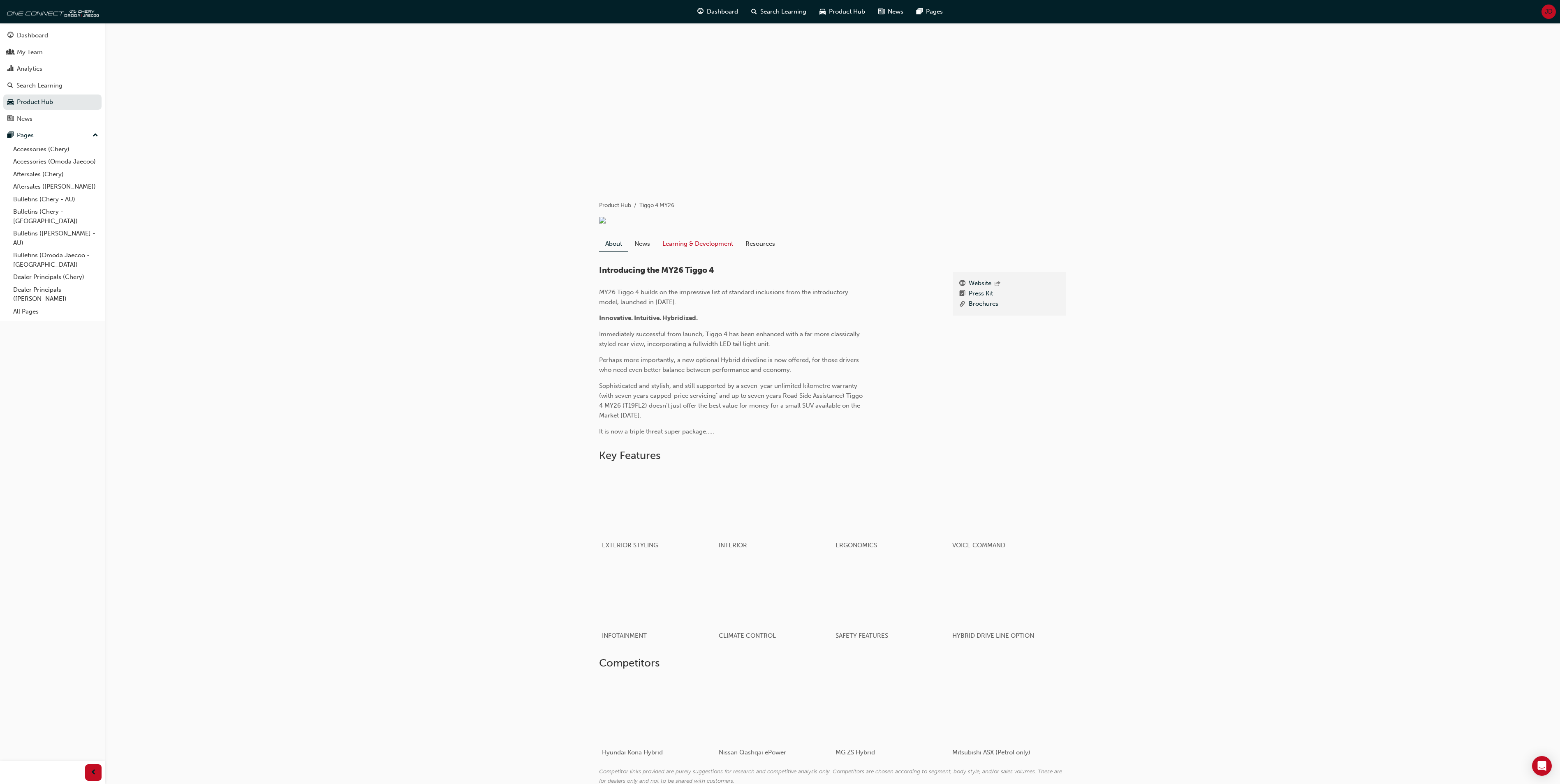
click at [694, 249] on link "Learning & Development" at bounding box center [698, 244] width 83 height 16
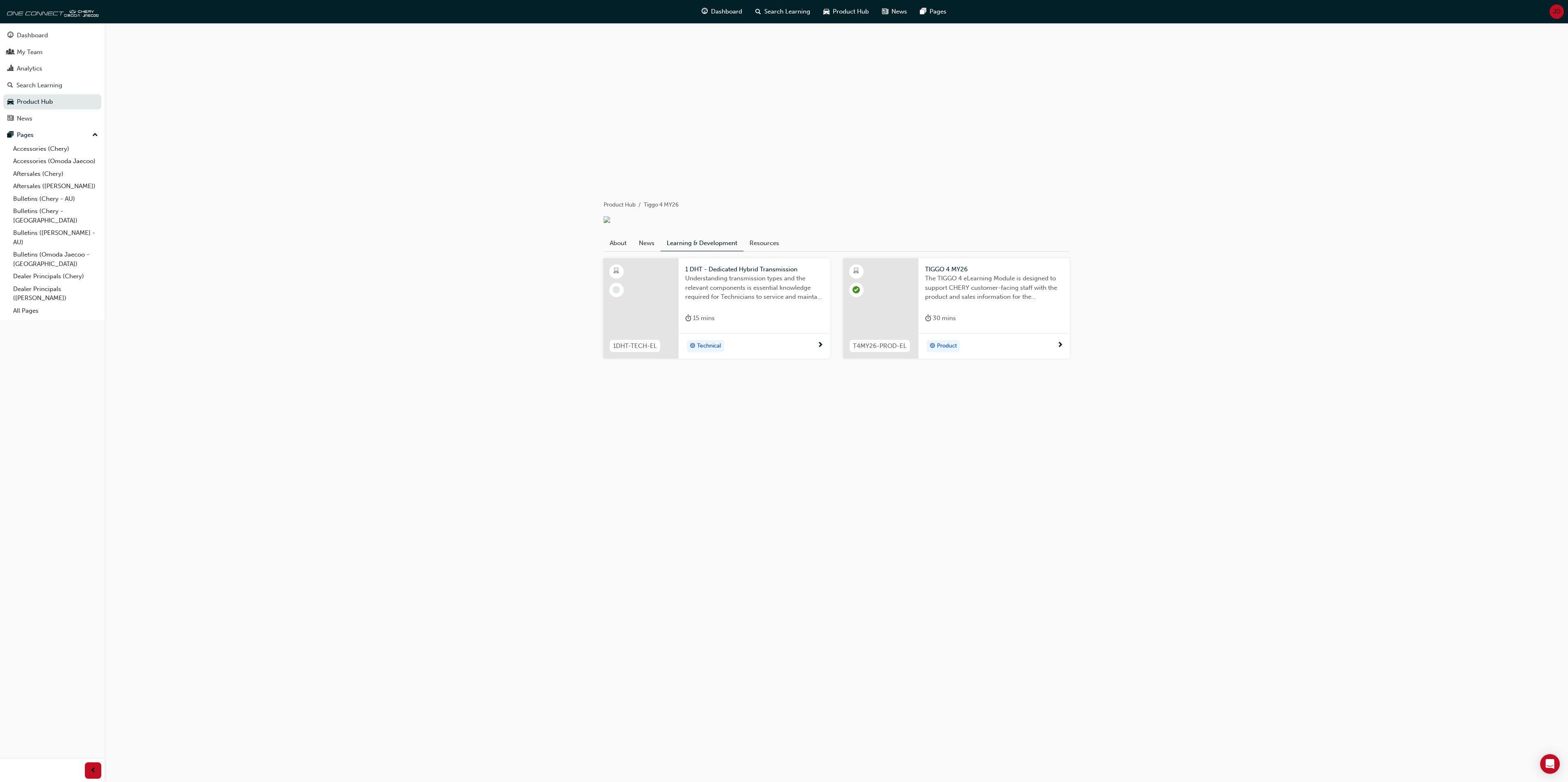
click at [965, 302] on span "The TIGGO 4 eLearning Module is designed to support CHERY customer-facing staff…" at bounding box center [994, 288] width 138 height 28
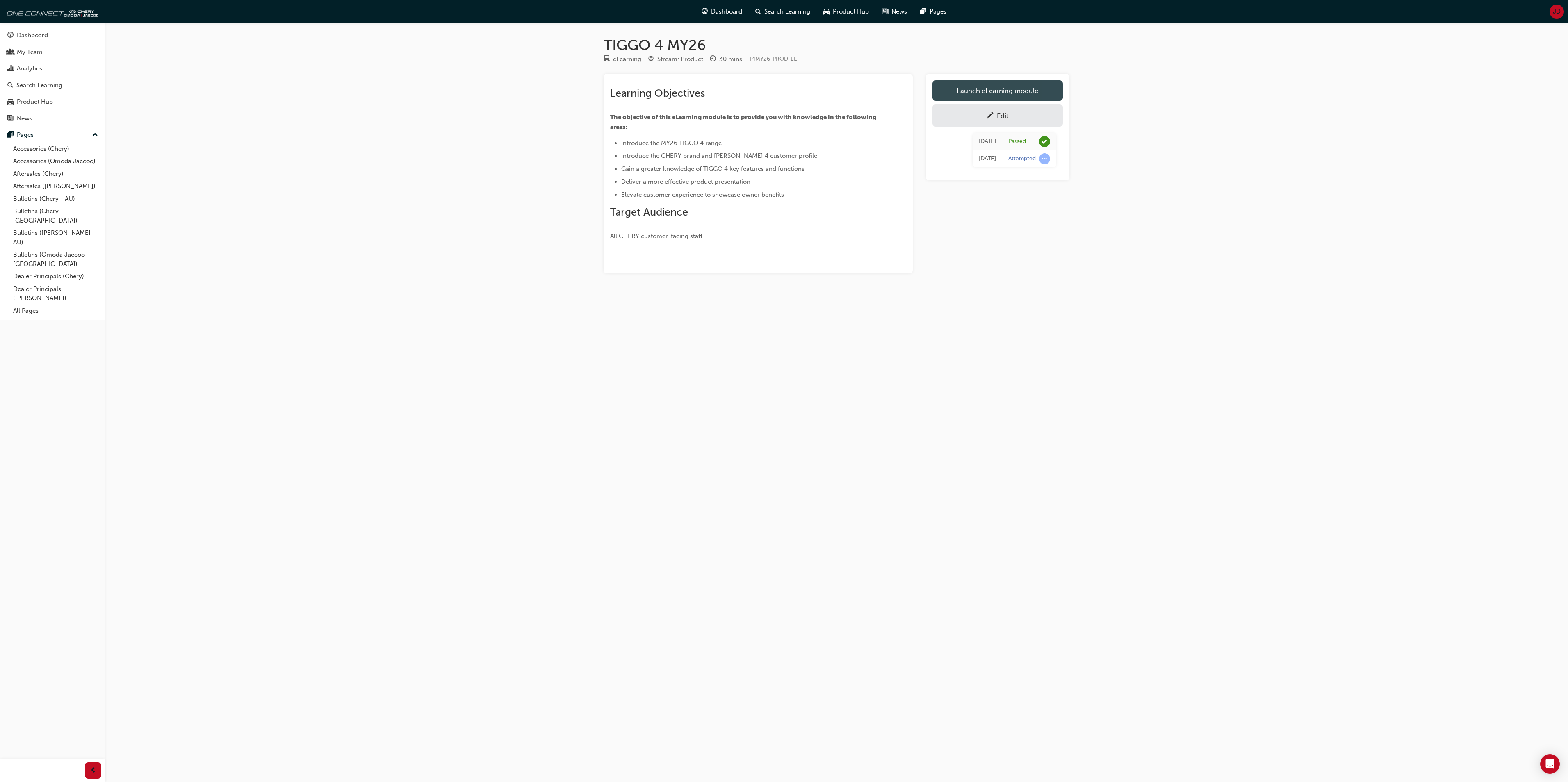
click at [996, 91] on link "Launch eLearning module" at bounding box center [998, 91] width 130 height 21
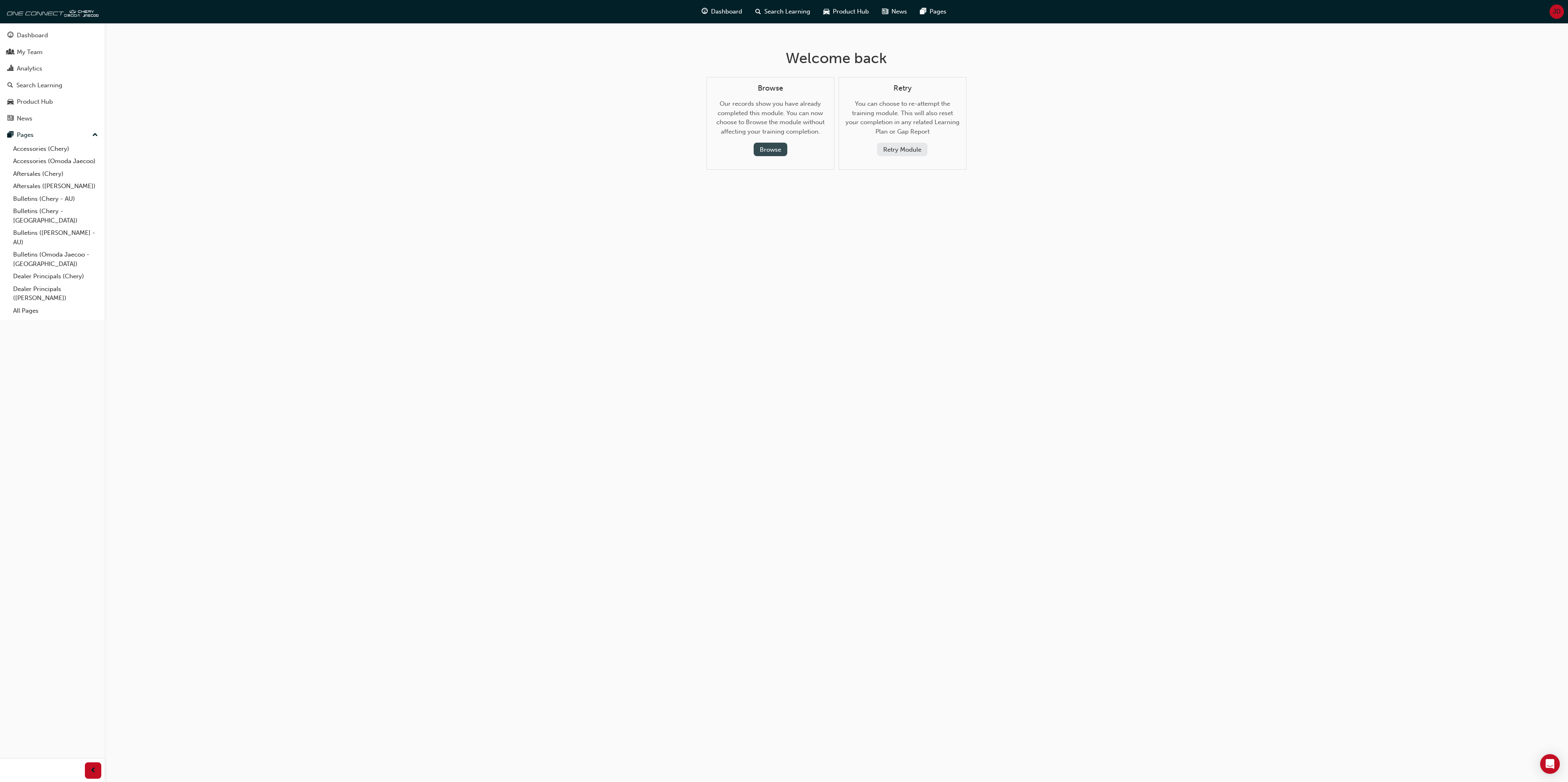
click at [775, 148] on button "Browse" at bounding box center [770, 149] width 33 height 13
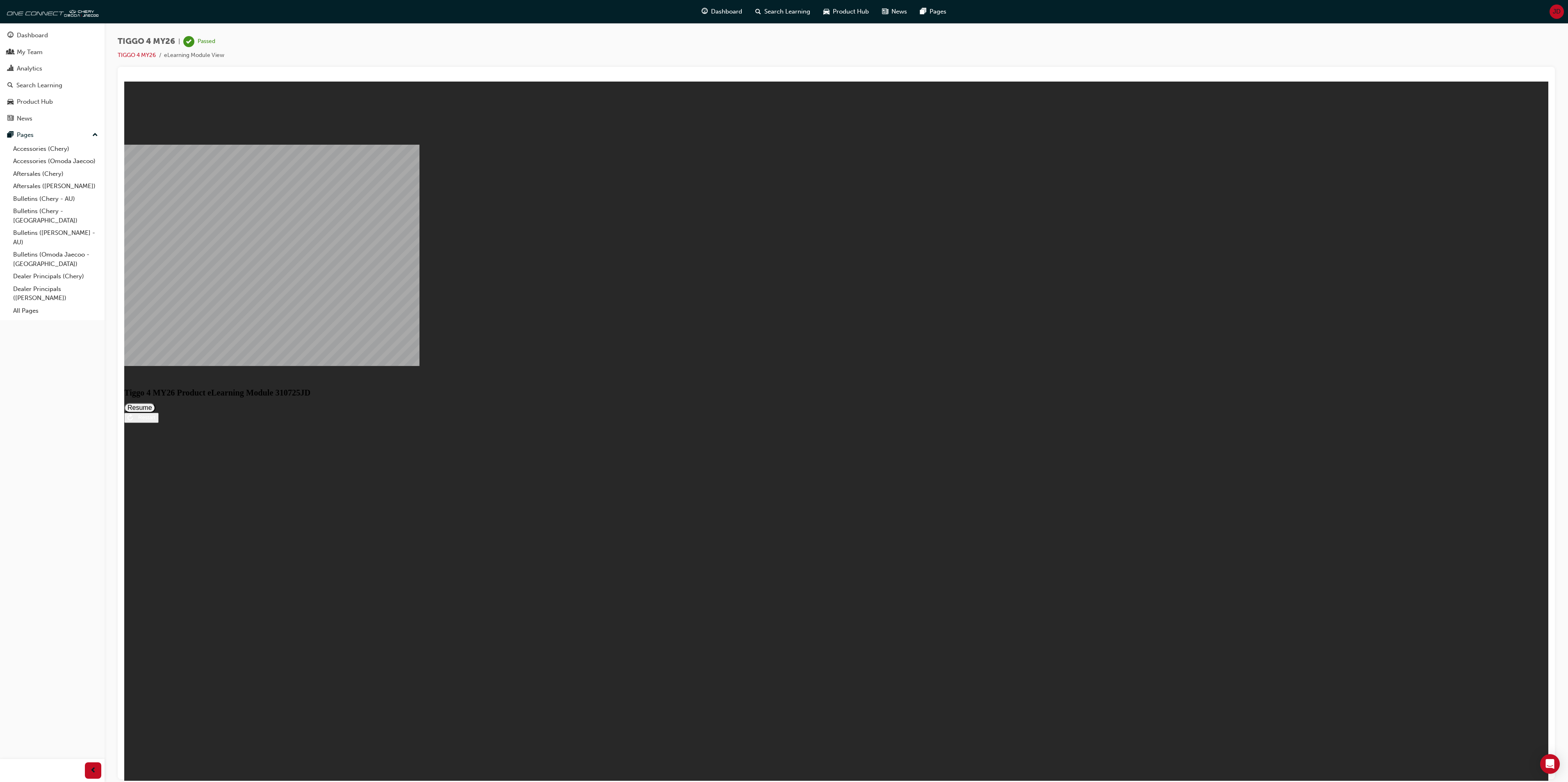
click at [155, 413] on button "Resume" at bounding box center [139, 408] width 31 height 10
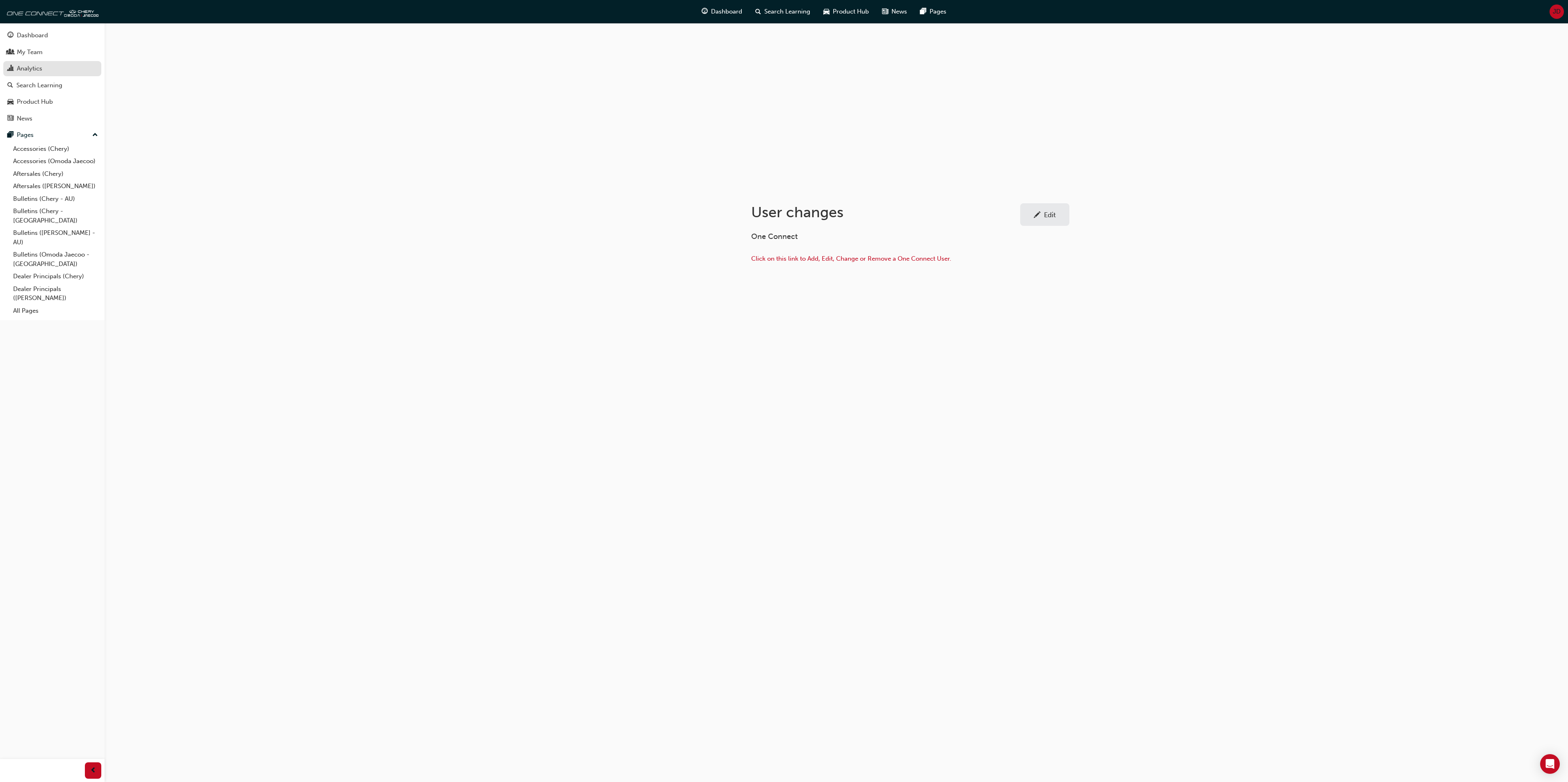
click at [38, 66] on div "Analytics" at bounding box center [30, 68] width 26 height 9
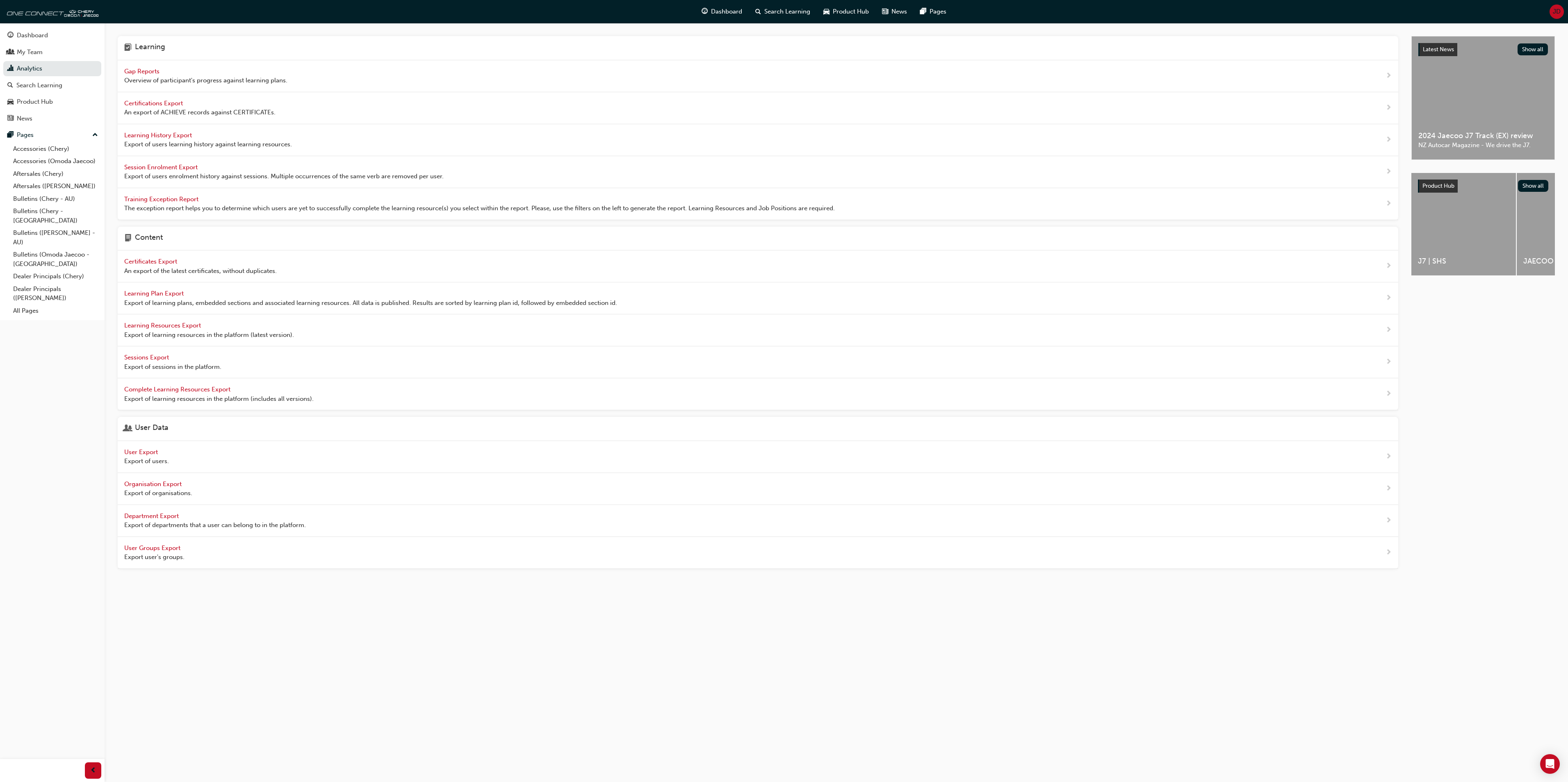
click at [158, 135] on span "Learning History Export" at bounding box center [159, 135] width 69 height 7
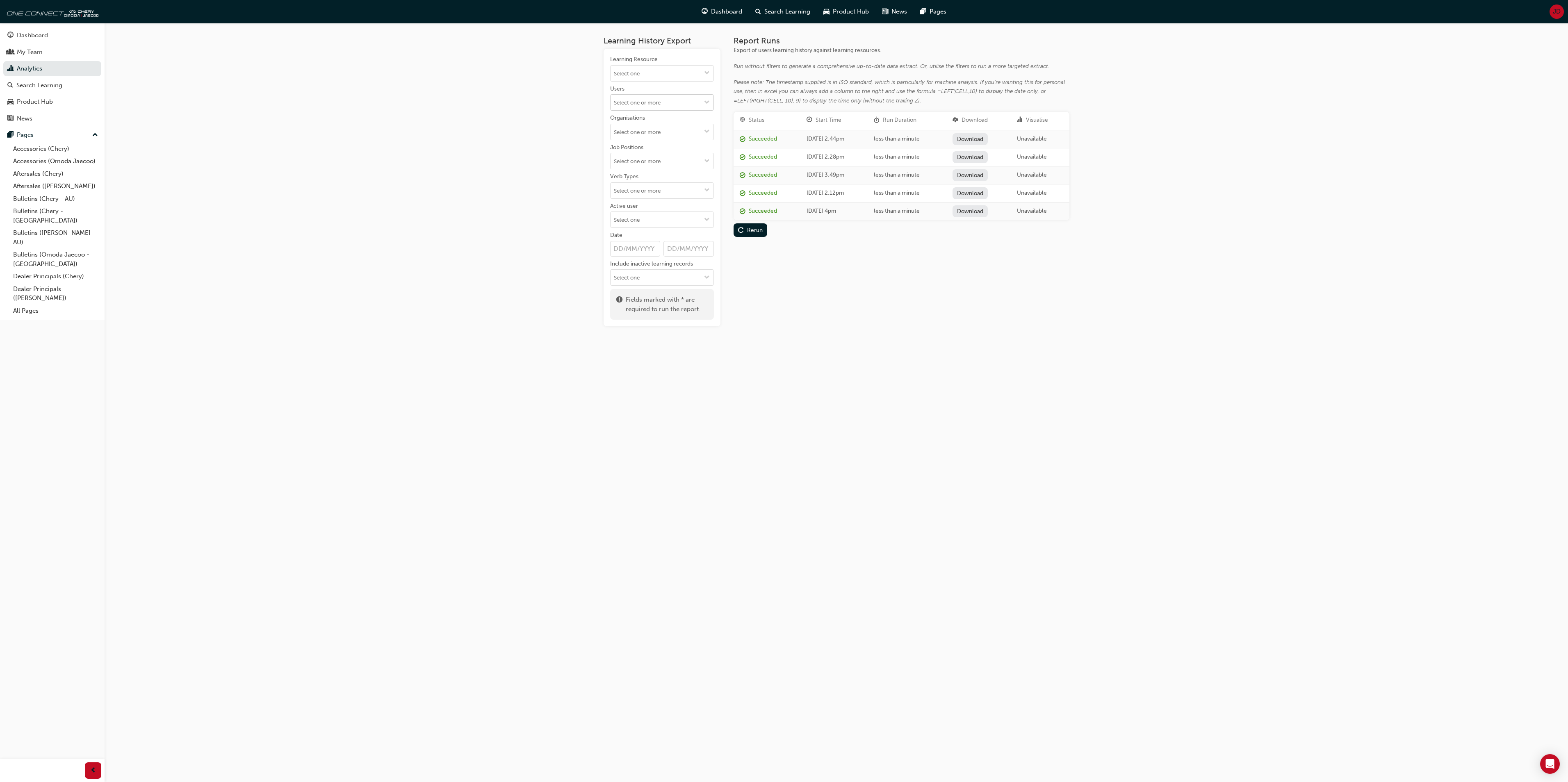
click at [706, 103] on span "down-icon" at bounding box center [707, 103] width 5 height 7
type input "Delaney"
click at [649, 117] on li "Julian Delaney" at bounding box center [662, 119] width 103 height 16
click at [757, 156] on div "Rerun" at bounding box center [755, 158] width 16 height 7
click at [987, 136] on link "Download" at bounding box center [971, 139] width 36 height 12
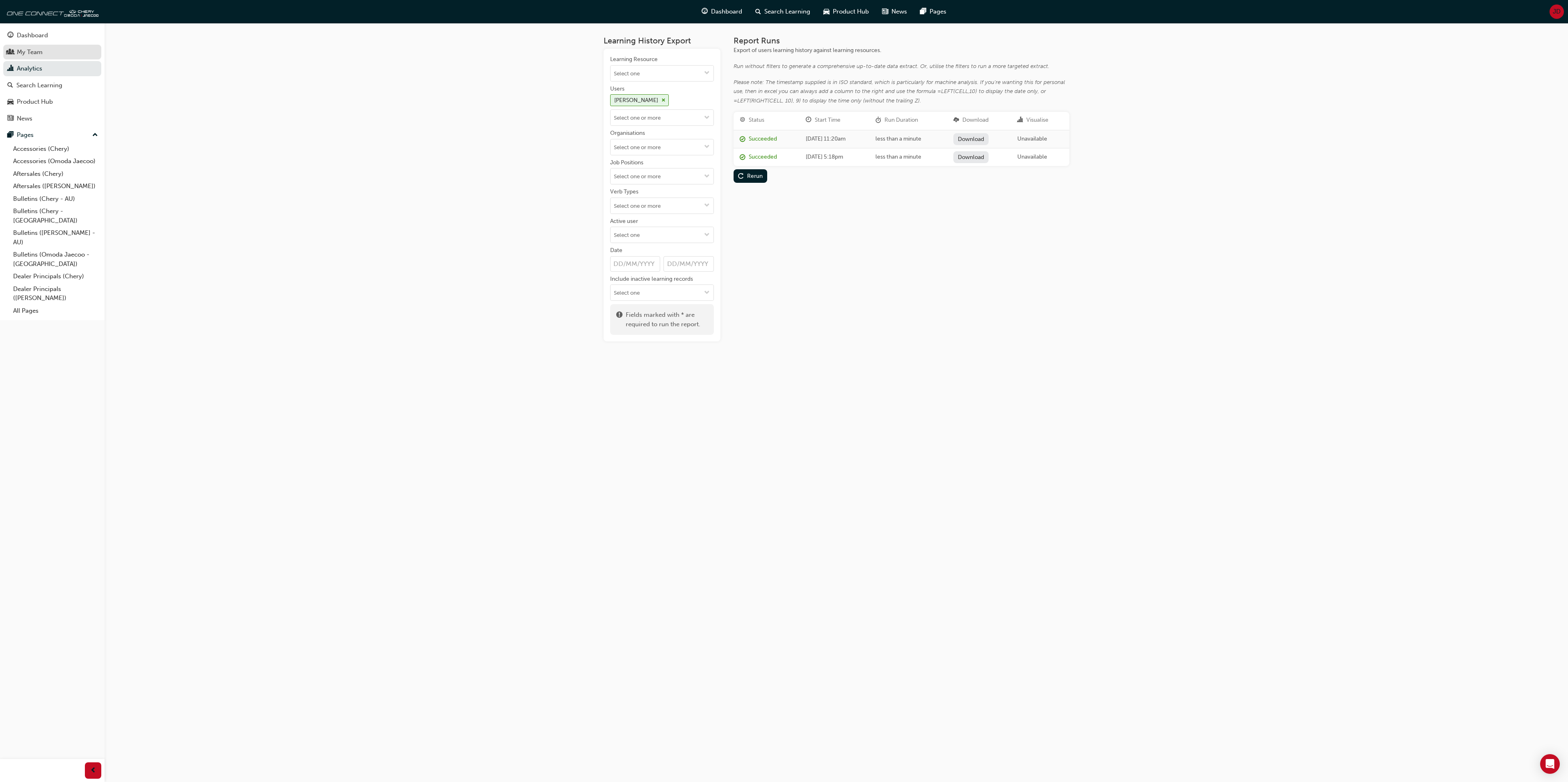
click at [38, 50] on div "My Team" at bounding box center [30, 52] width 26 height 9
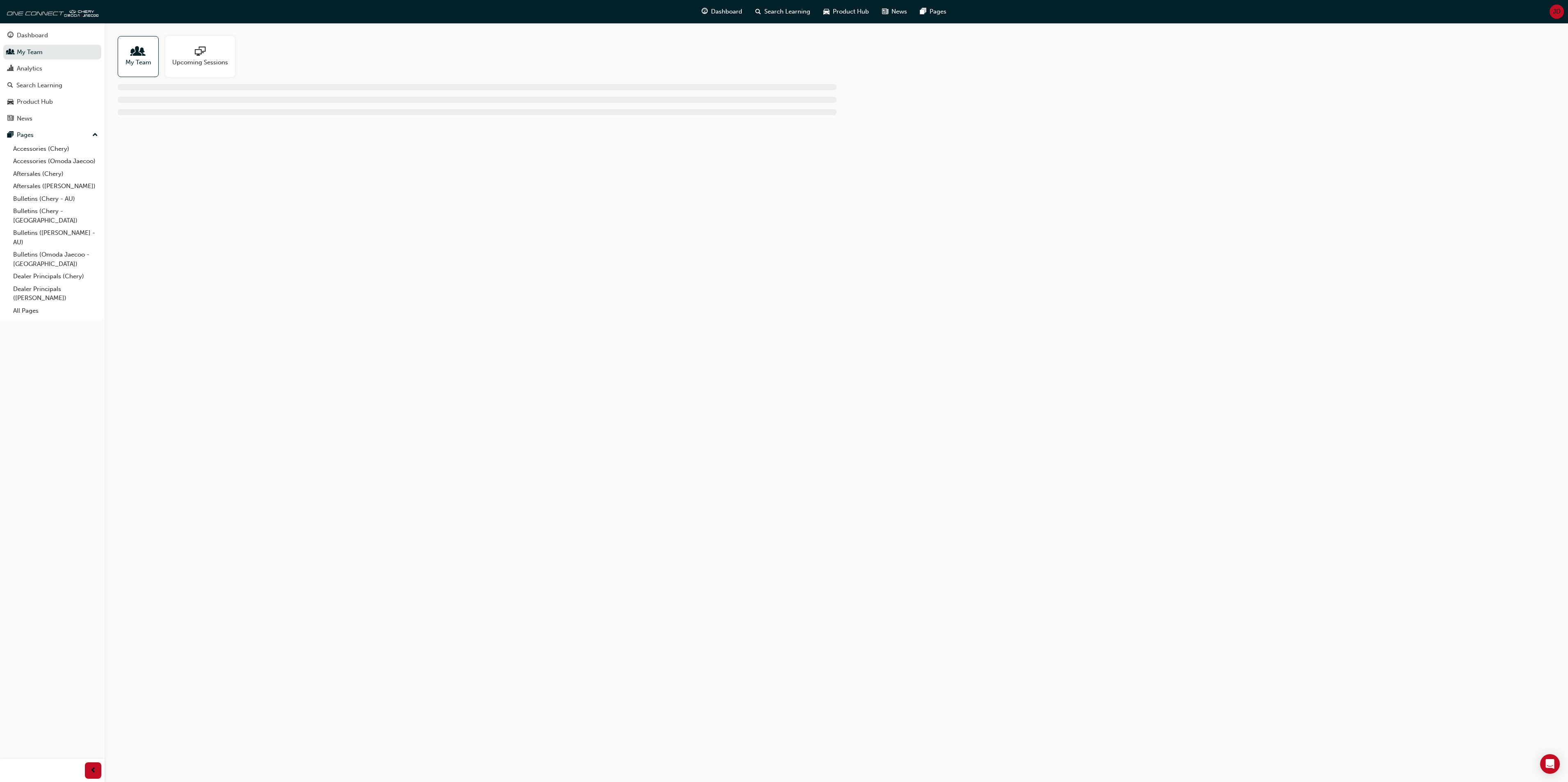
click at [142, 50] on span "people-icon" at bounding box center [138, 52] width 11 height 12
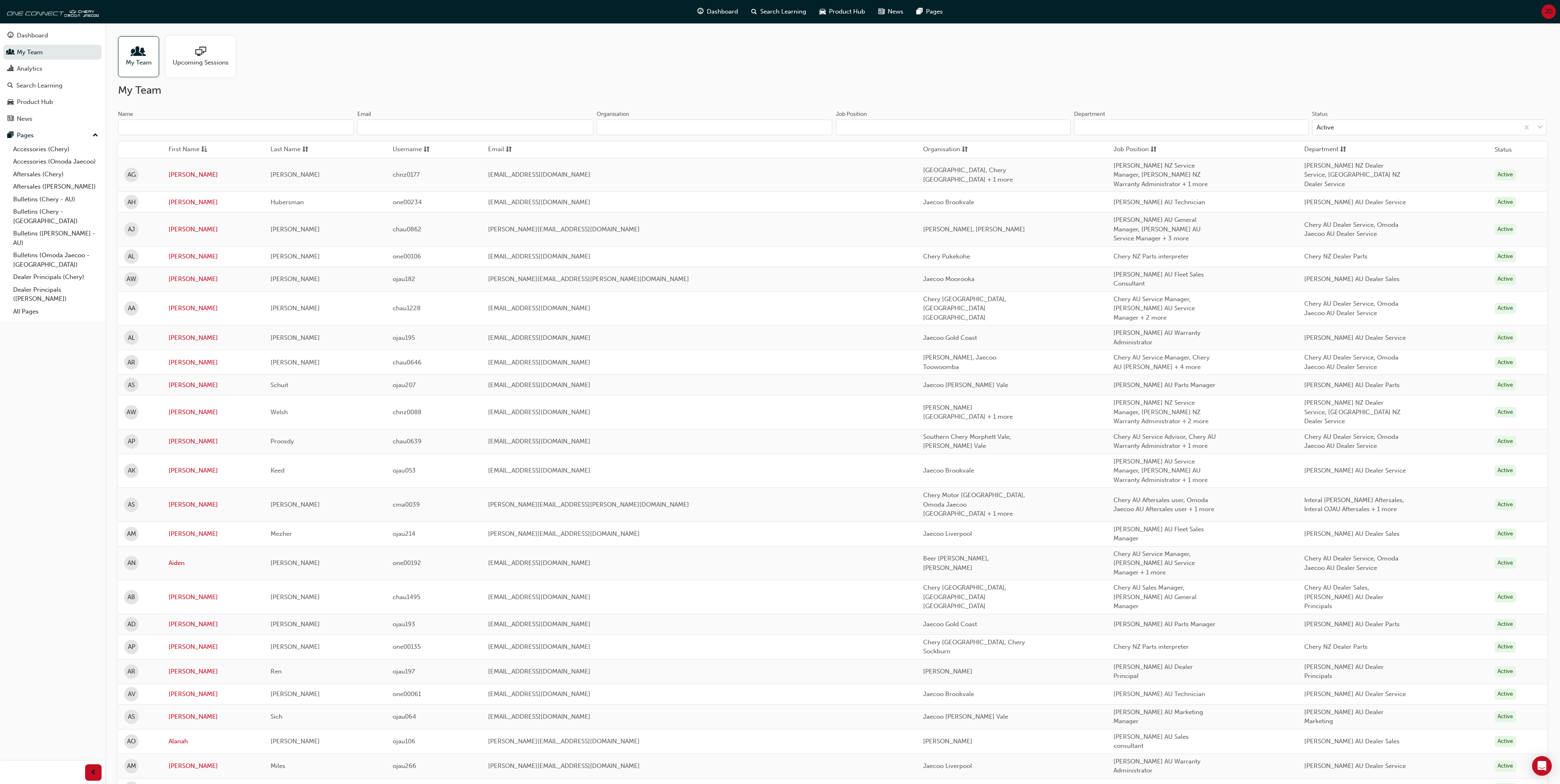
click at [159, 124] on input "Name" at bounding box center [236, 128] width 236 height 16
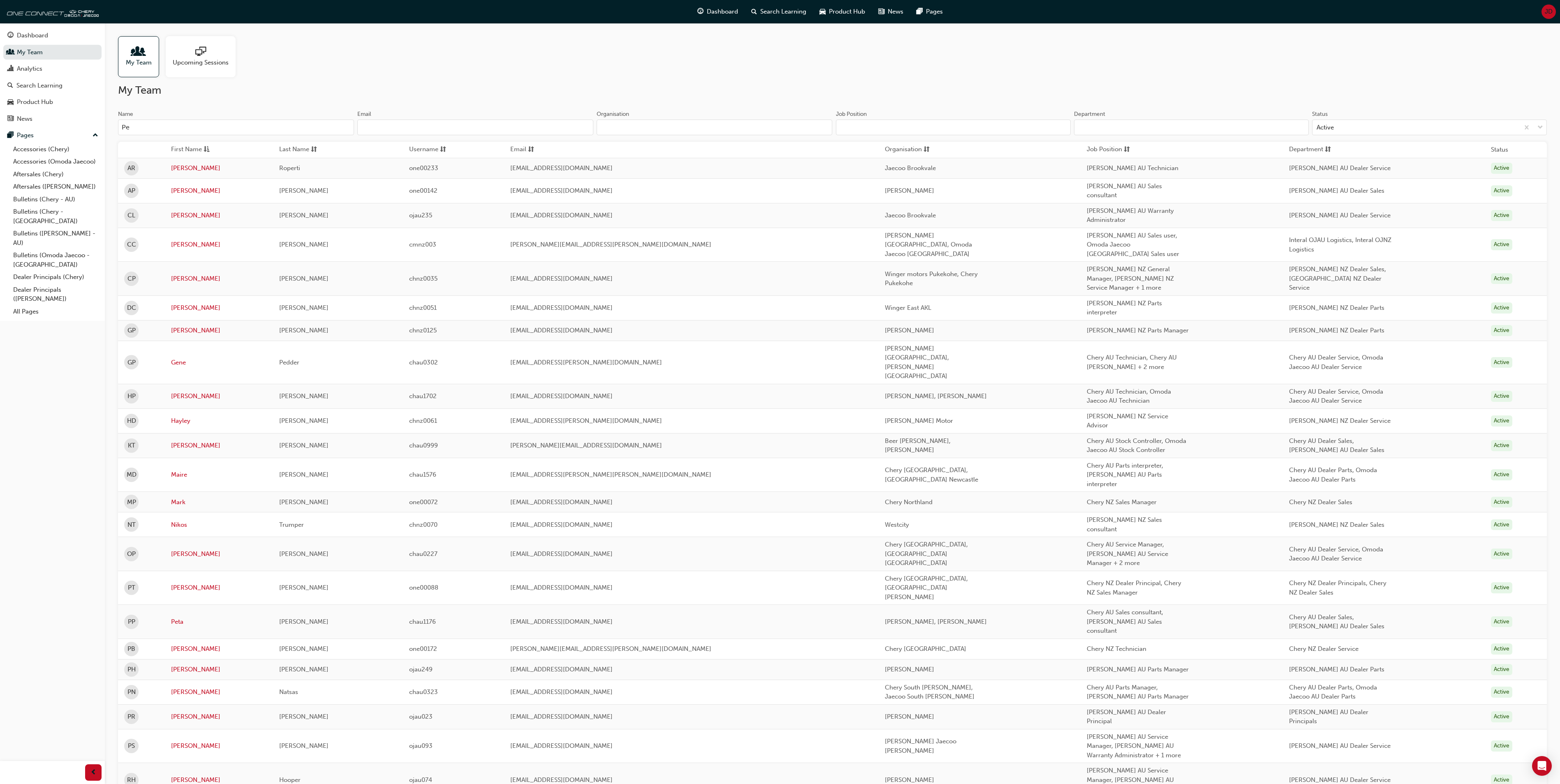
type input "P"
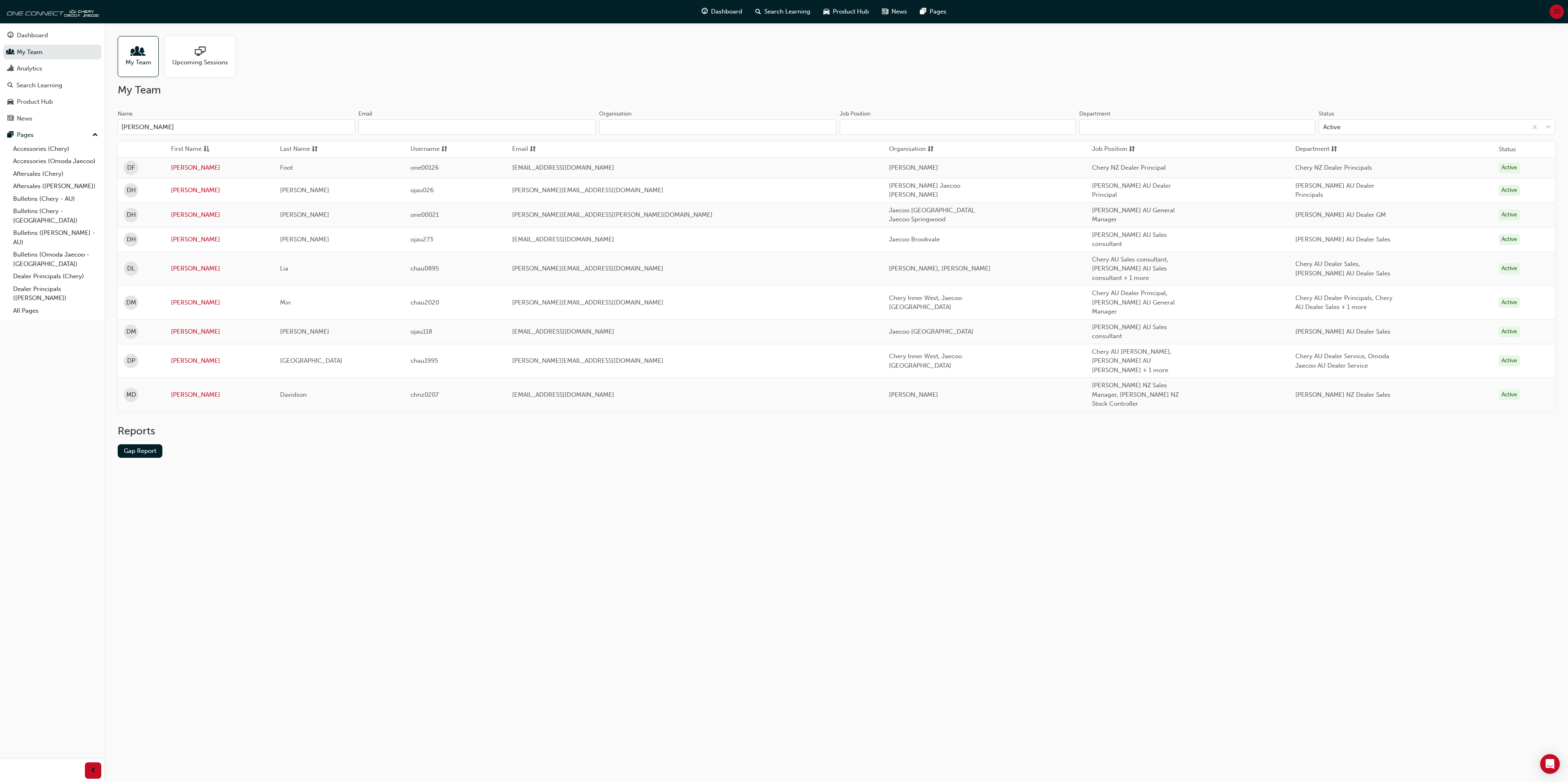
type input "David"
drag, startPoint x: 156, startPoint y: 125, endPoint x: 113, endPoint y: 124, distance: 43.0
click at [113, 124] on div "My Team Upcoming Sessions My Team Name David Email Organisation Job Position De…" at bounding box center [836, 254] width 1463 height 461
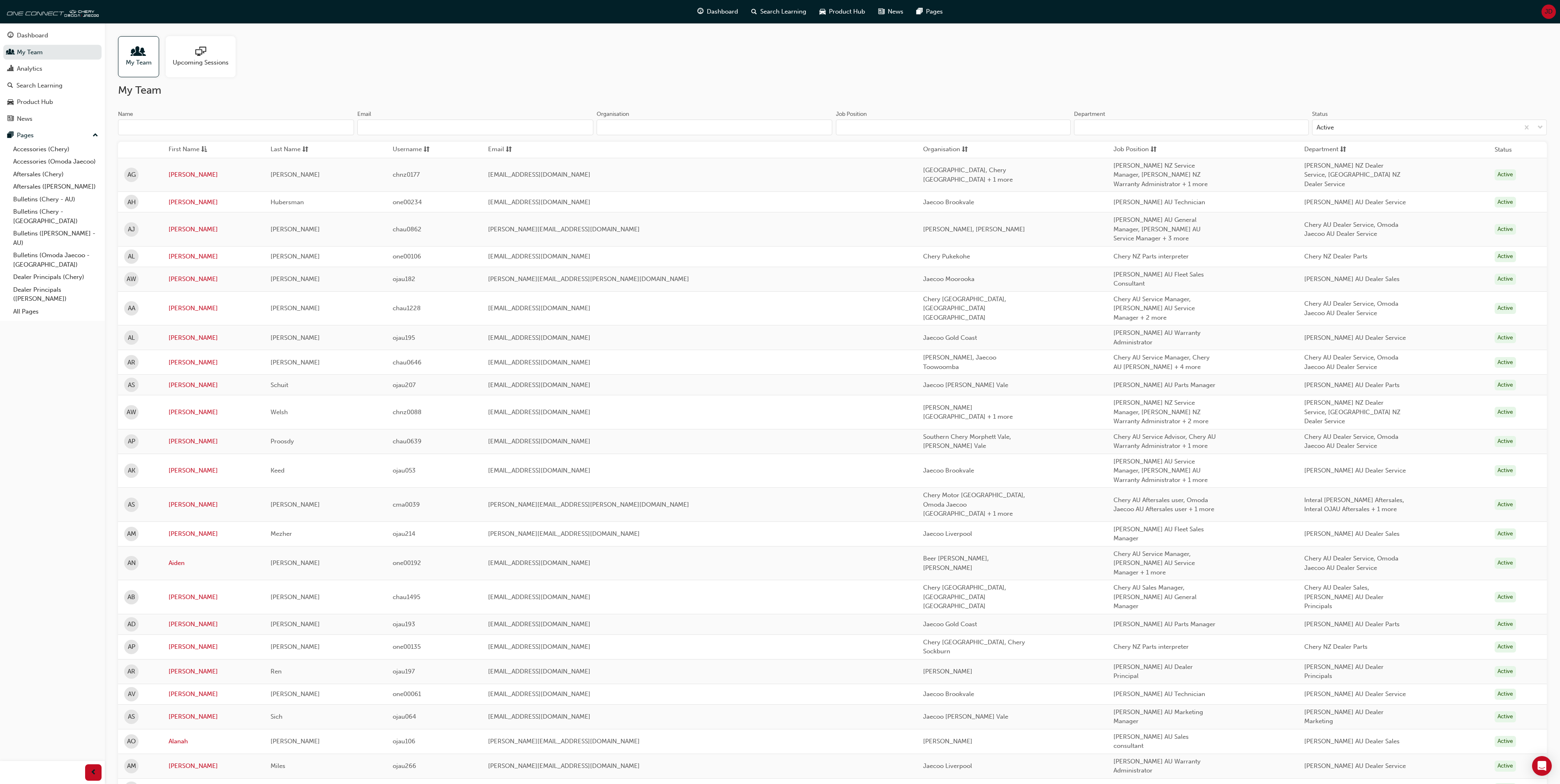
click at [614, 128] on input "Organisation" at bounding box center [714, 128] width 236 height 16
type input "Chery Motor Australia"
type input "Julian (Jay) Delaney"
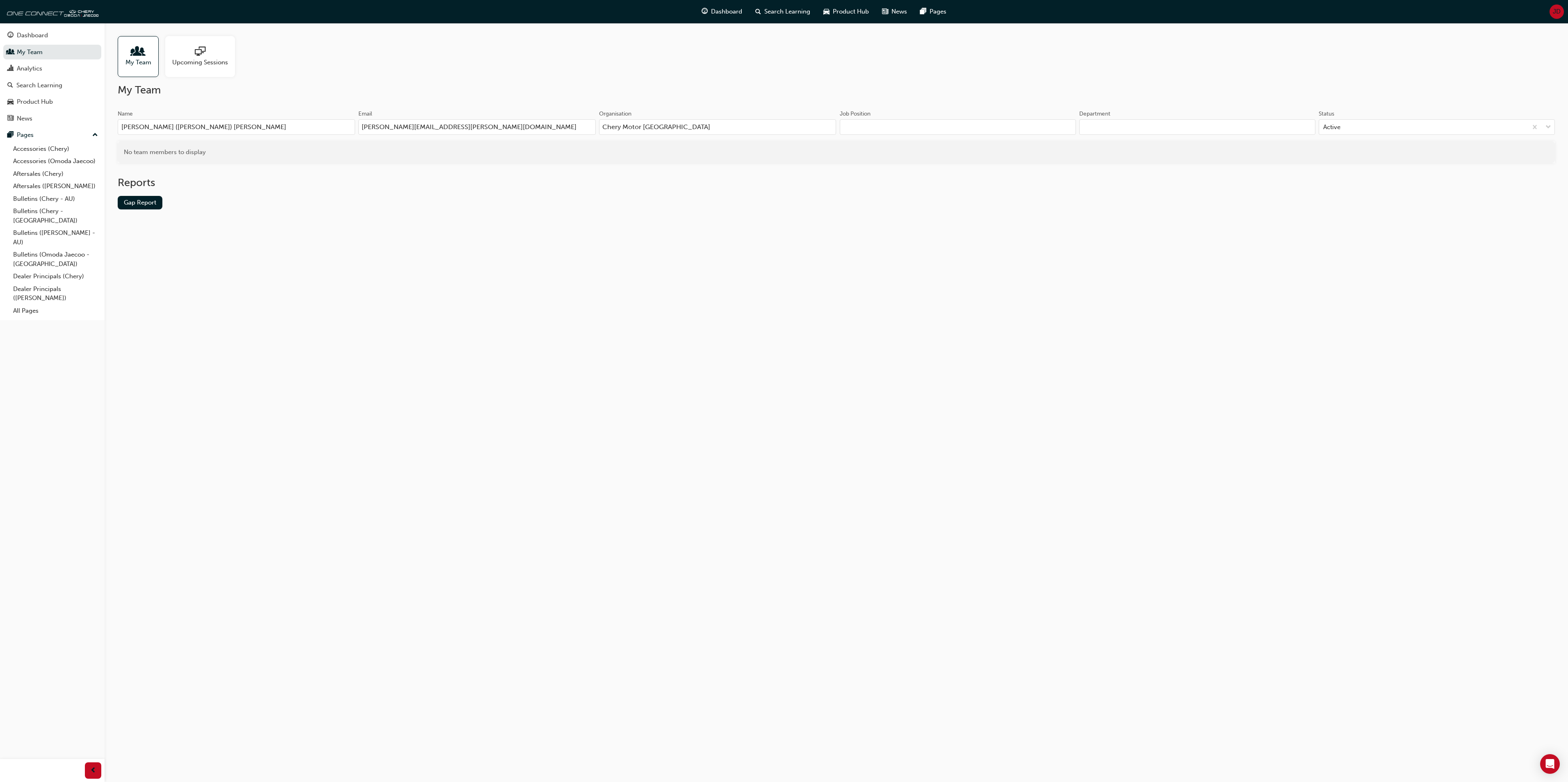
click at [477, 125] on input "julian.delaney@cherymotor.com.au" at bounding box center [477, 127] width 237 height 16
type input "j"
click at [209, 125] on input "Julian (Jay) Delaney" at bounding box center [236, 127] width 237 height 16
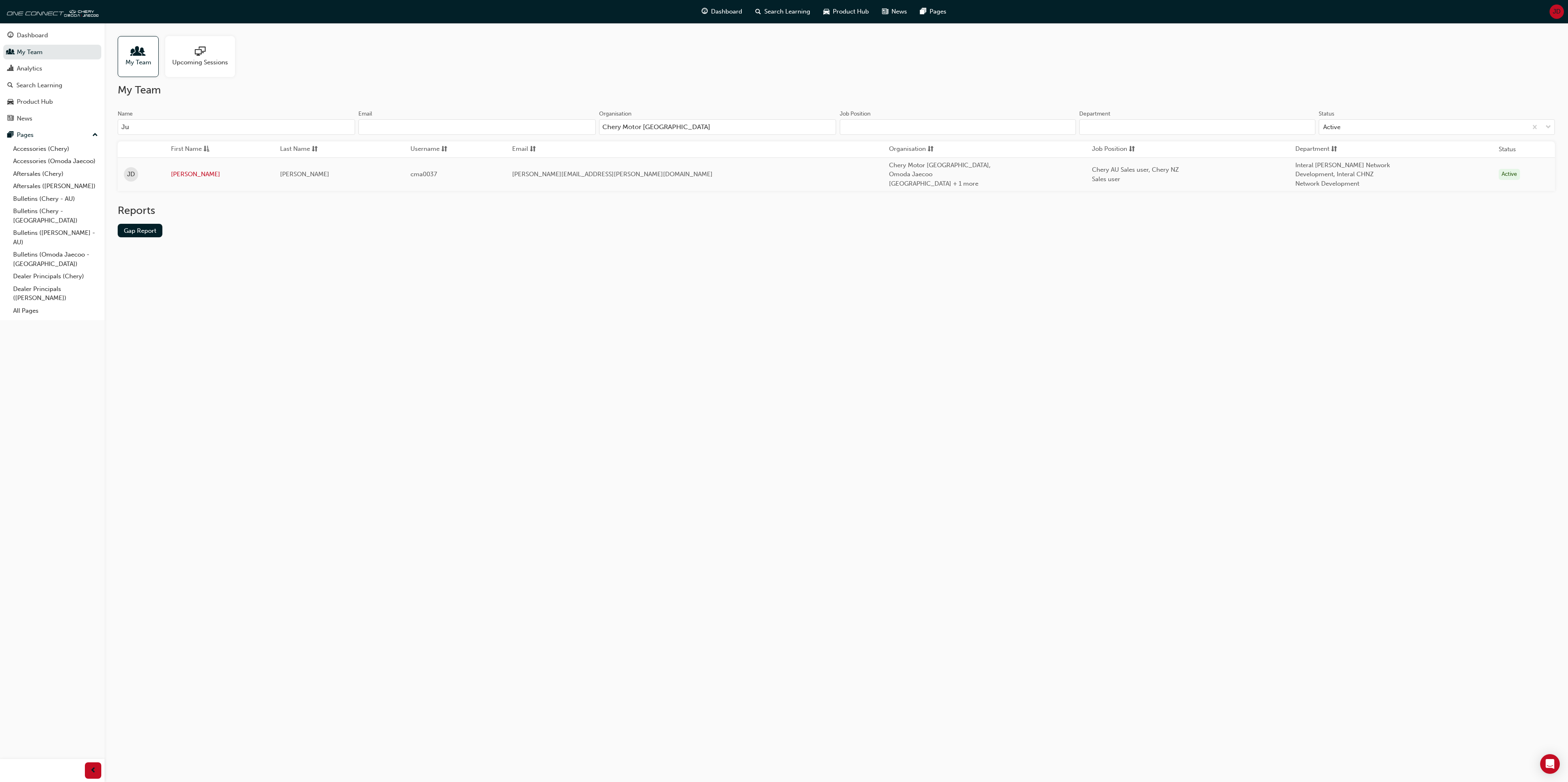
type input "J"
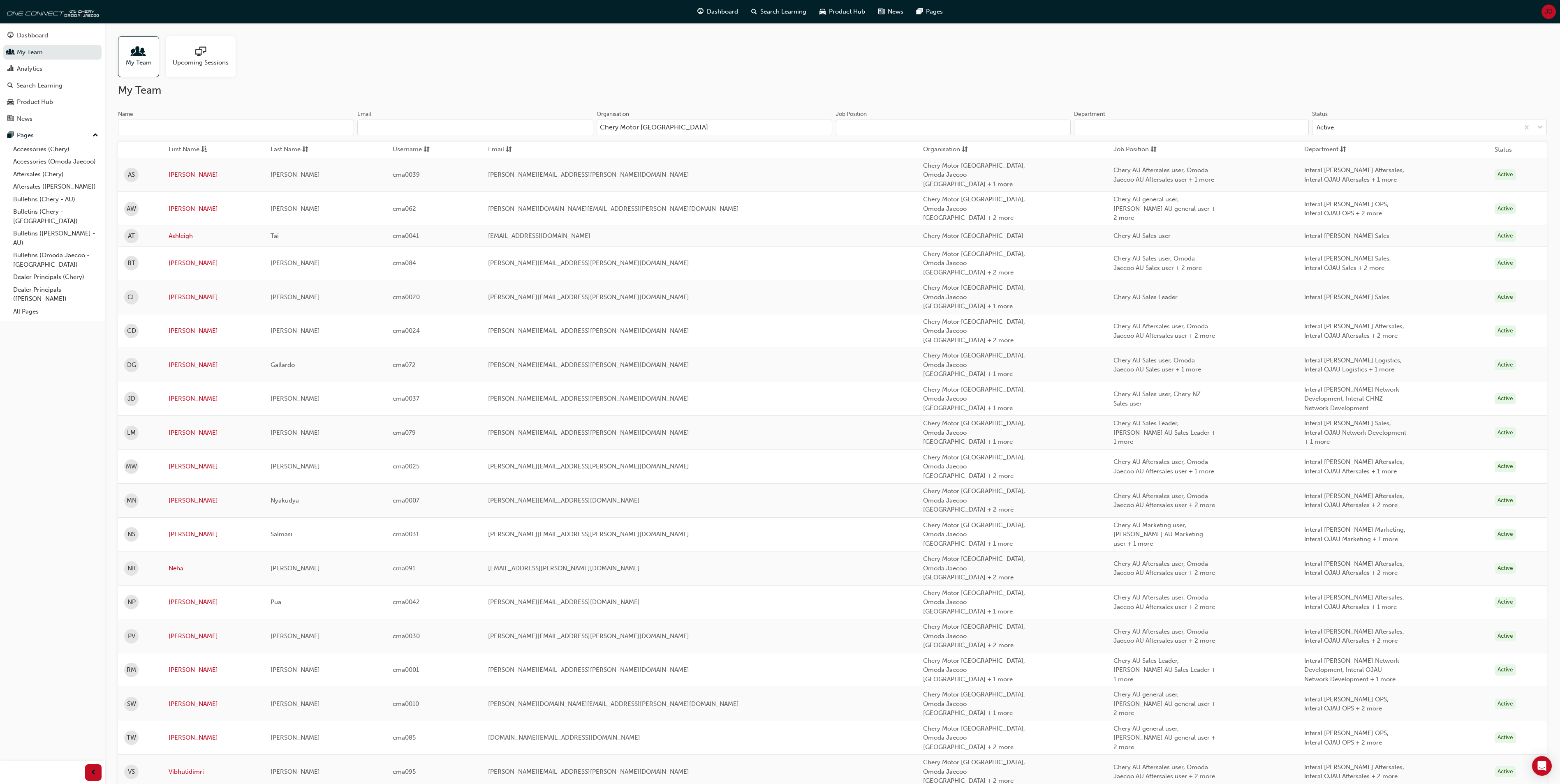
drag, startPoint x: 676, startPoint y: 126, endPoint x: 566, endPoint y: 132, distance: 110.2
click at [566, 132] on div "Name Email Organisation Chery Motor Australia" at bounding box center [475, 126] width 715 height 32
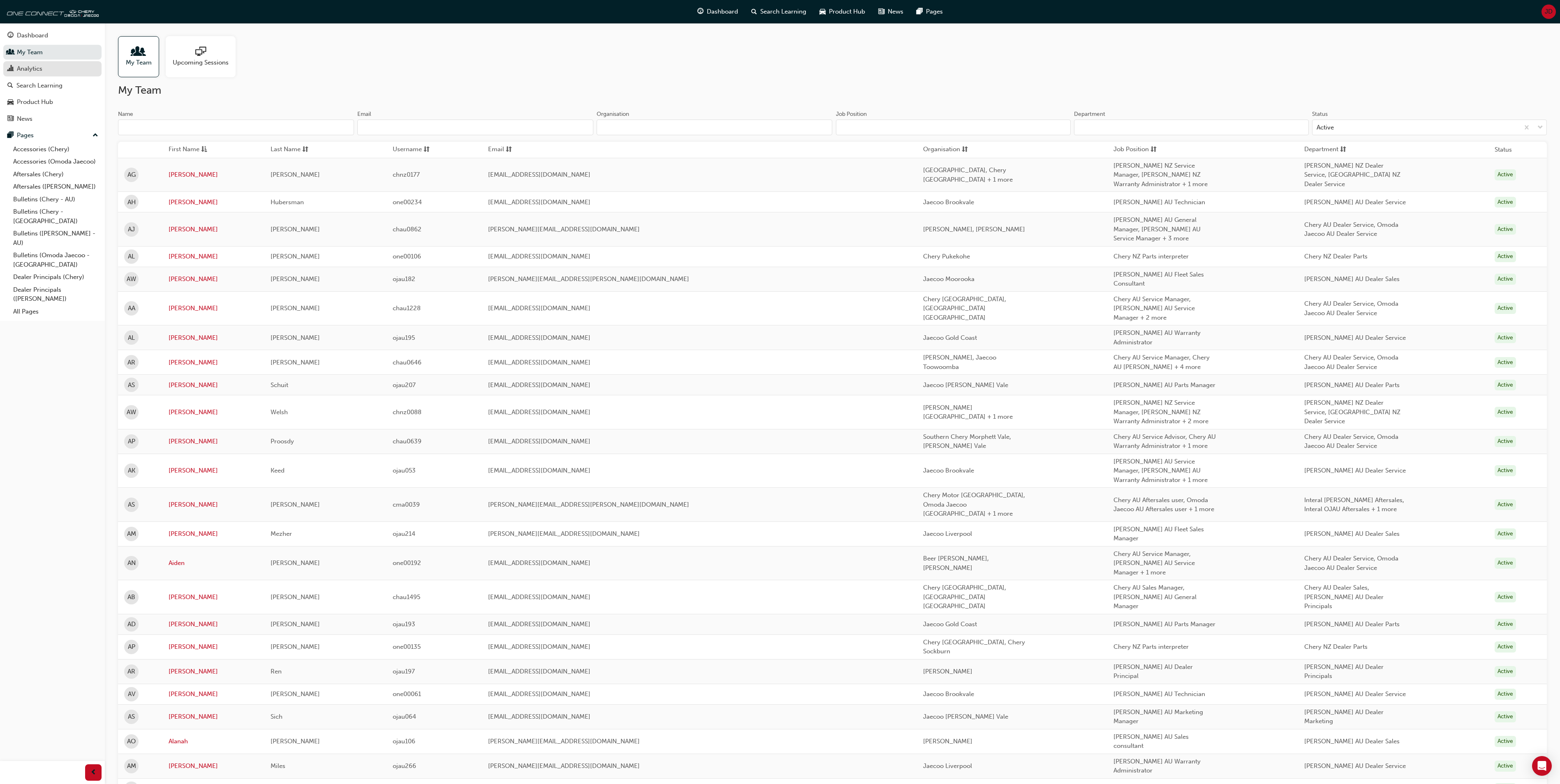
click at [37, 70] on div "Analytics" at bounding box center [30, 68] width 26 height 9
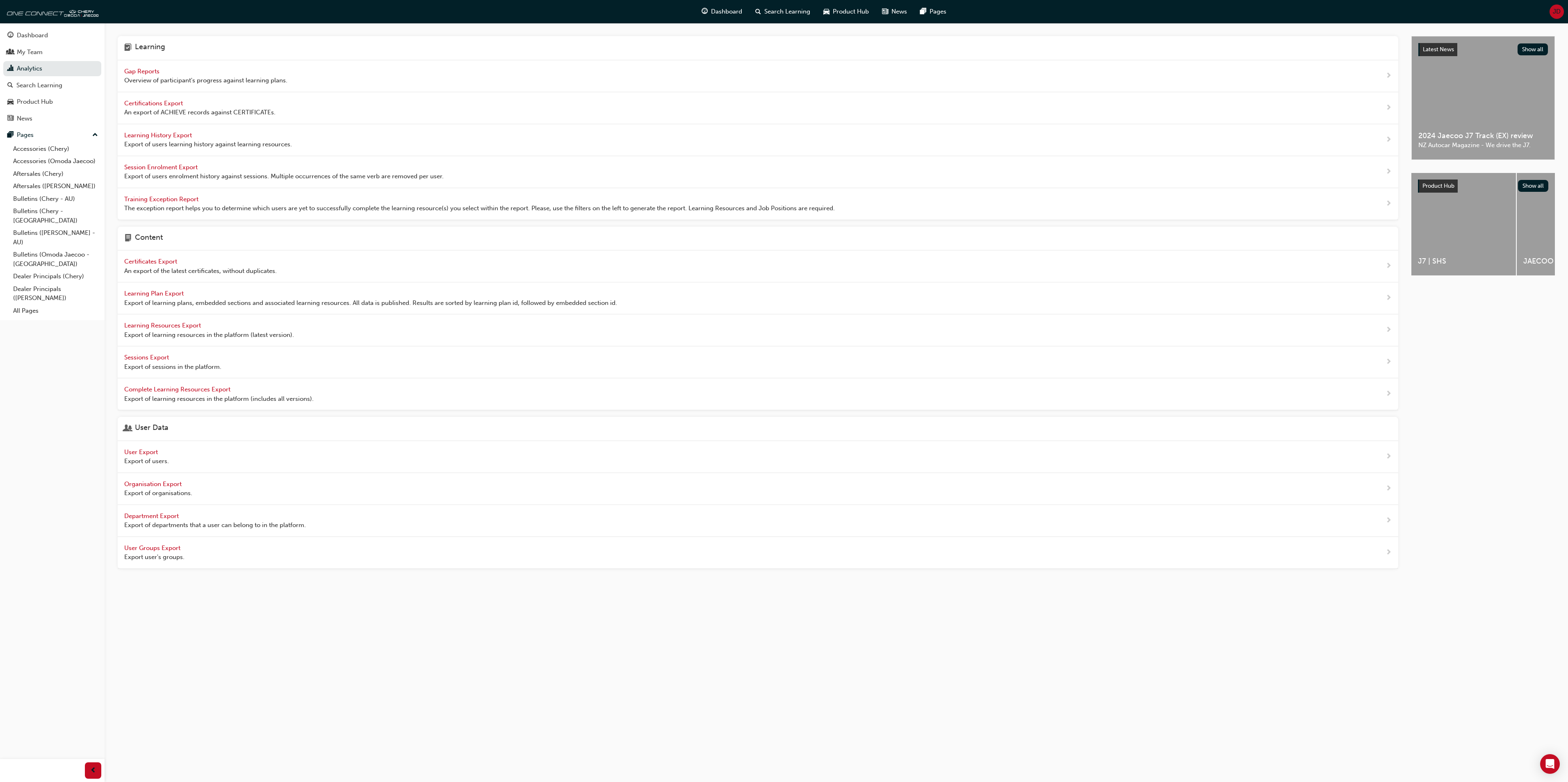
click at [132, 74] on span "Gap Reports" at bounding box center [142, 71] width 37 height 7
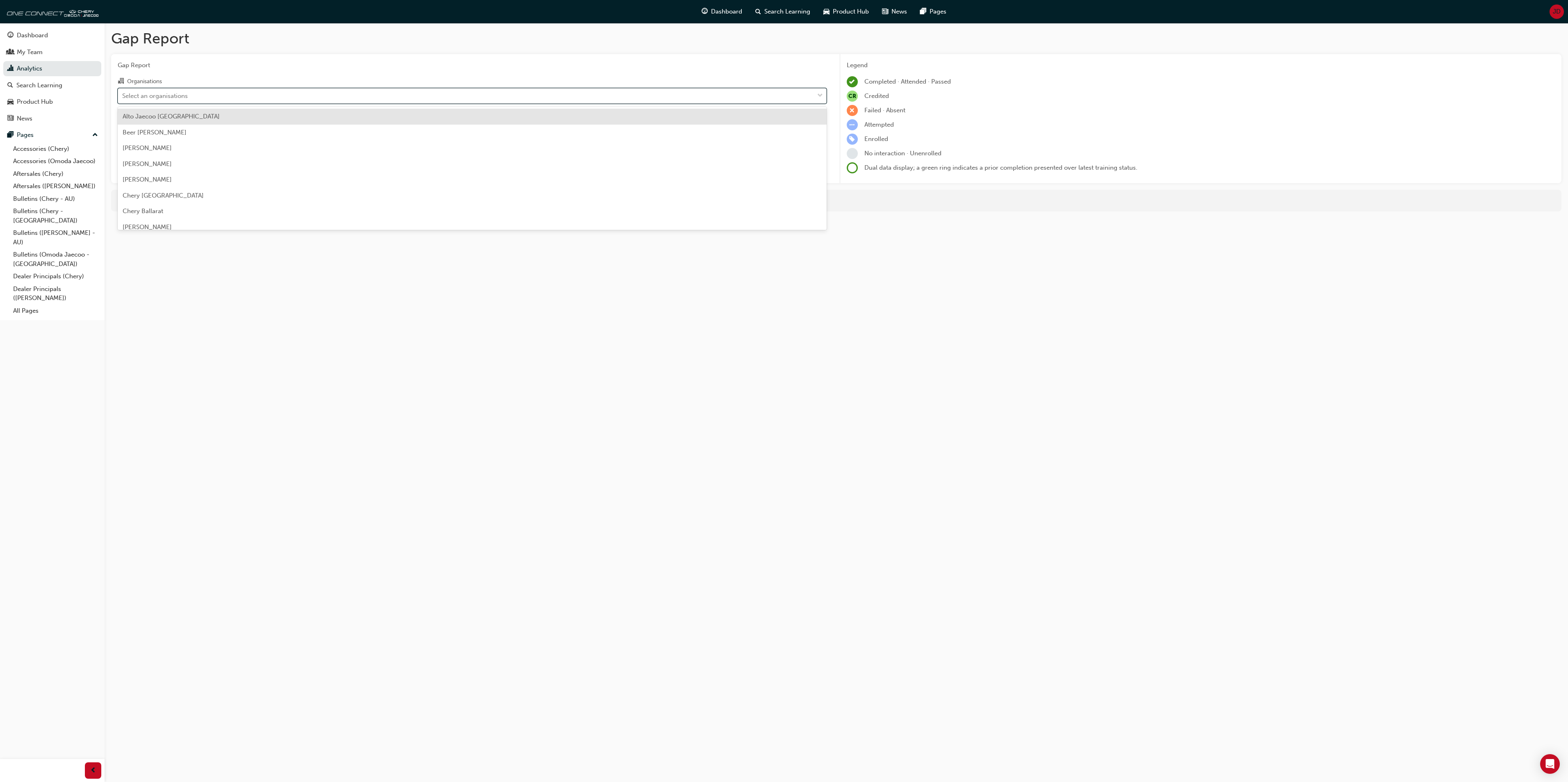
click at [820, 92] on span "down-icon" at bounding box center [820, 96] width 5 height 11
click at [123, 92] on input "Organisations option Alto Jaecoo Pennant Hills focused, 1 of 154. 154 results a…" at bounding box center [122, 95] width 1 height 7
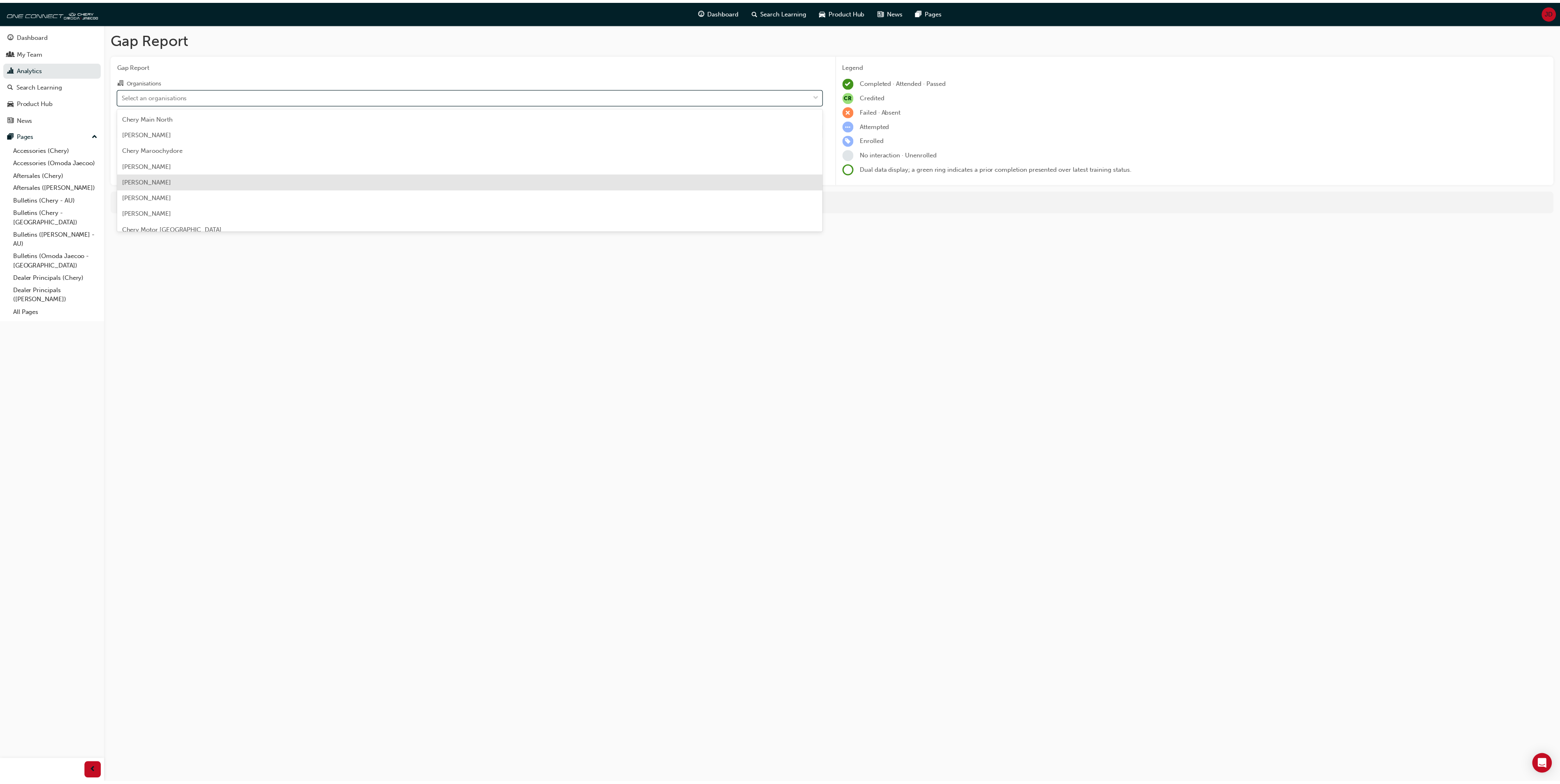
scroll to position [904, 0]
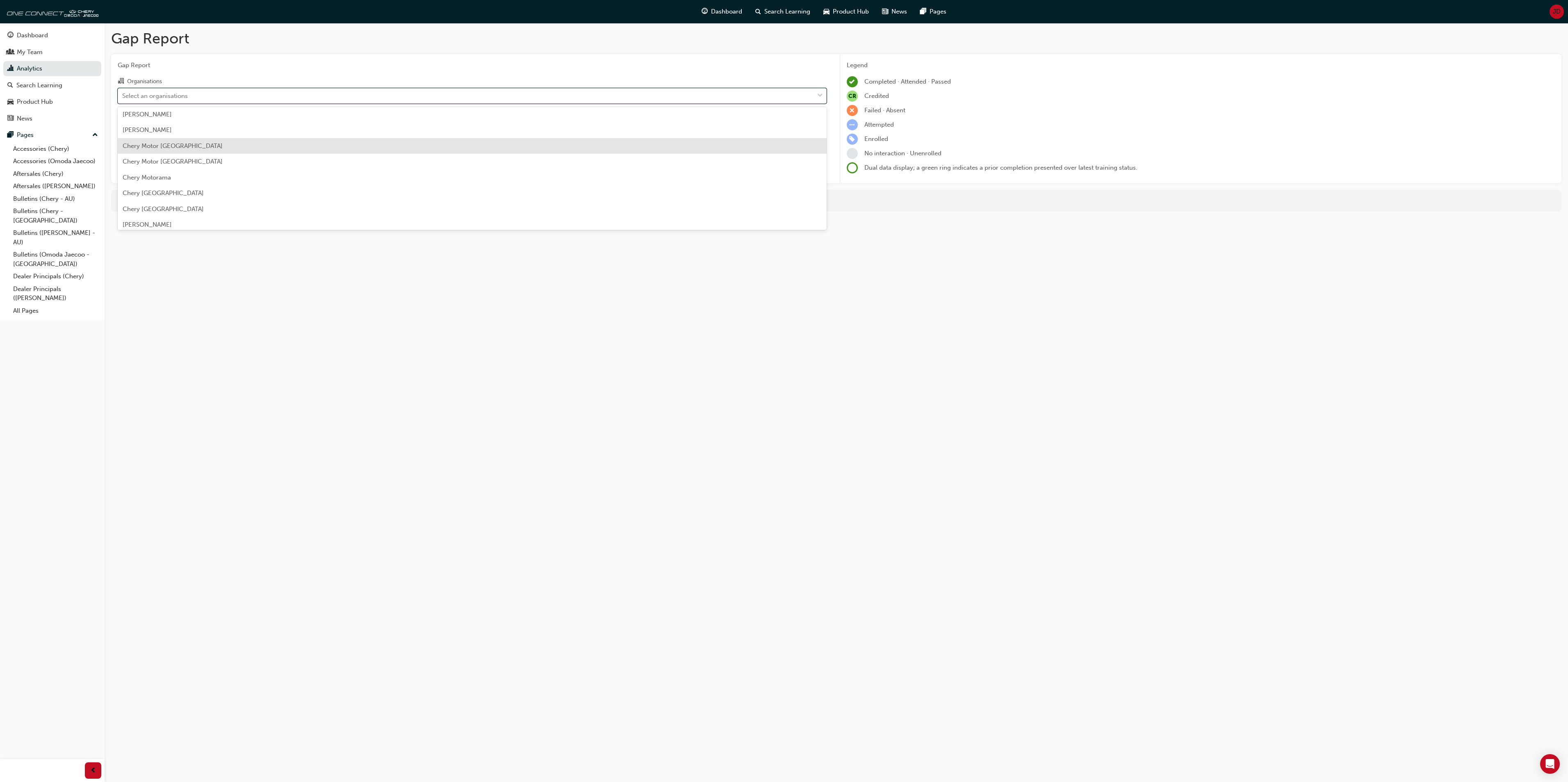
click at [160, 144] on span "Chery Motor Australia" at bounding box center [172, 146] width 100 height 7
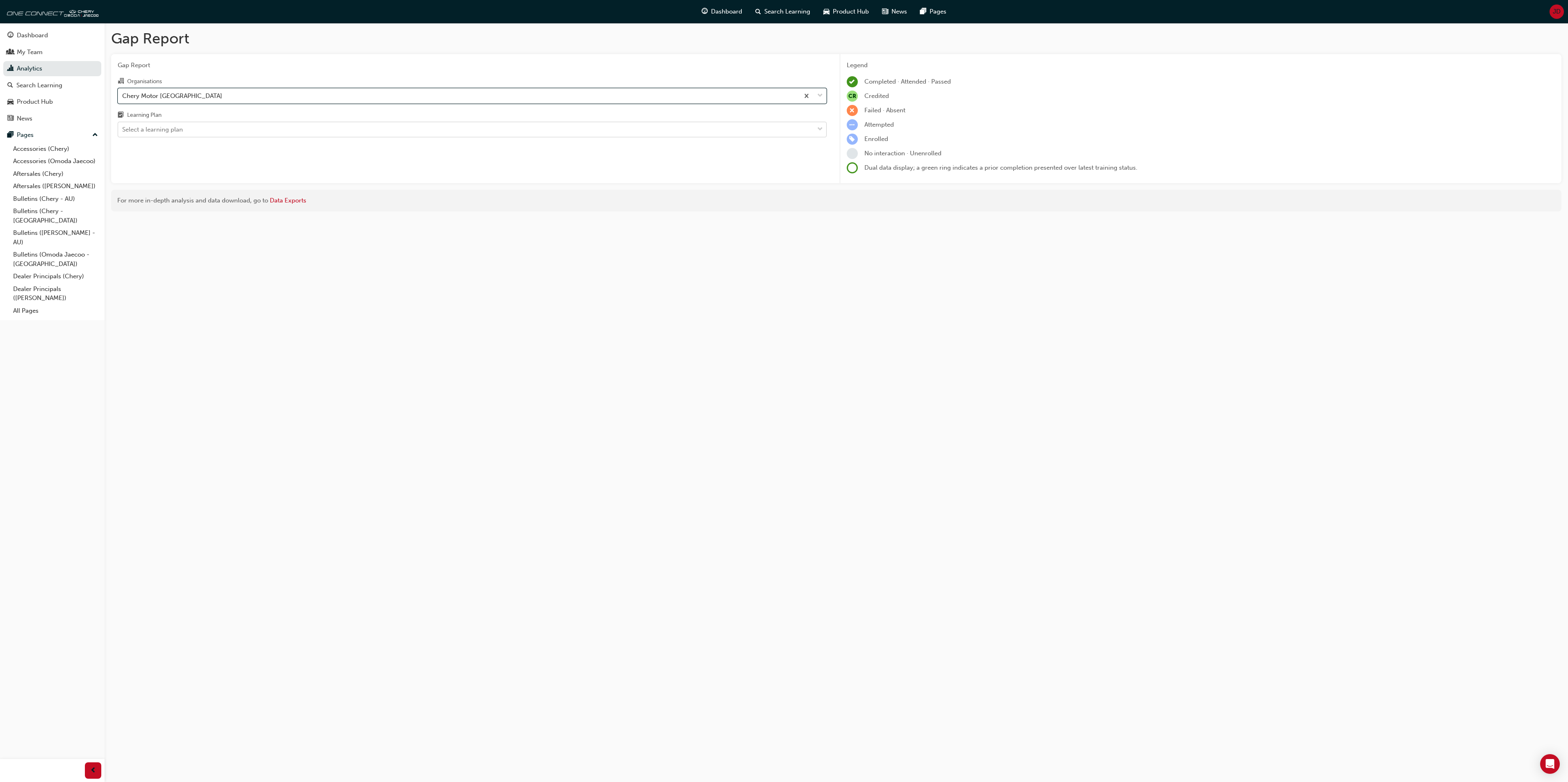
click at [817, 128] on span "down-icon" at bounding box center [820, 130] width 5 height 11
click at [123, 128] on input "Learning Plan Select a learning plan" at bounding box center [122, 129] width 1 height 7
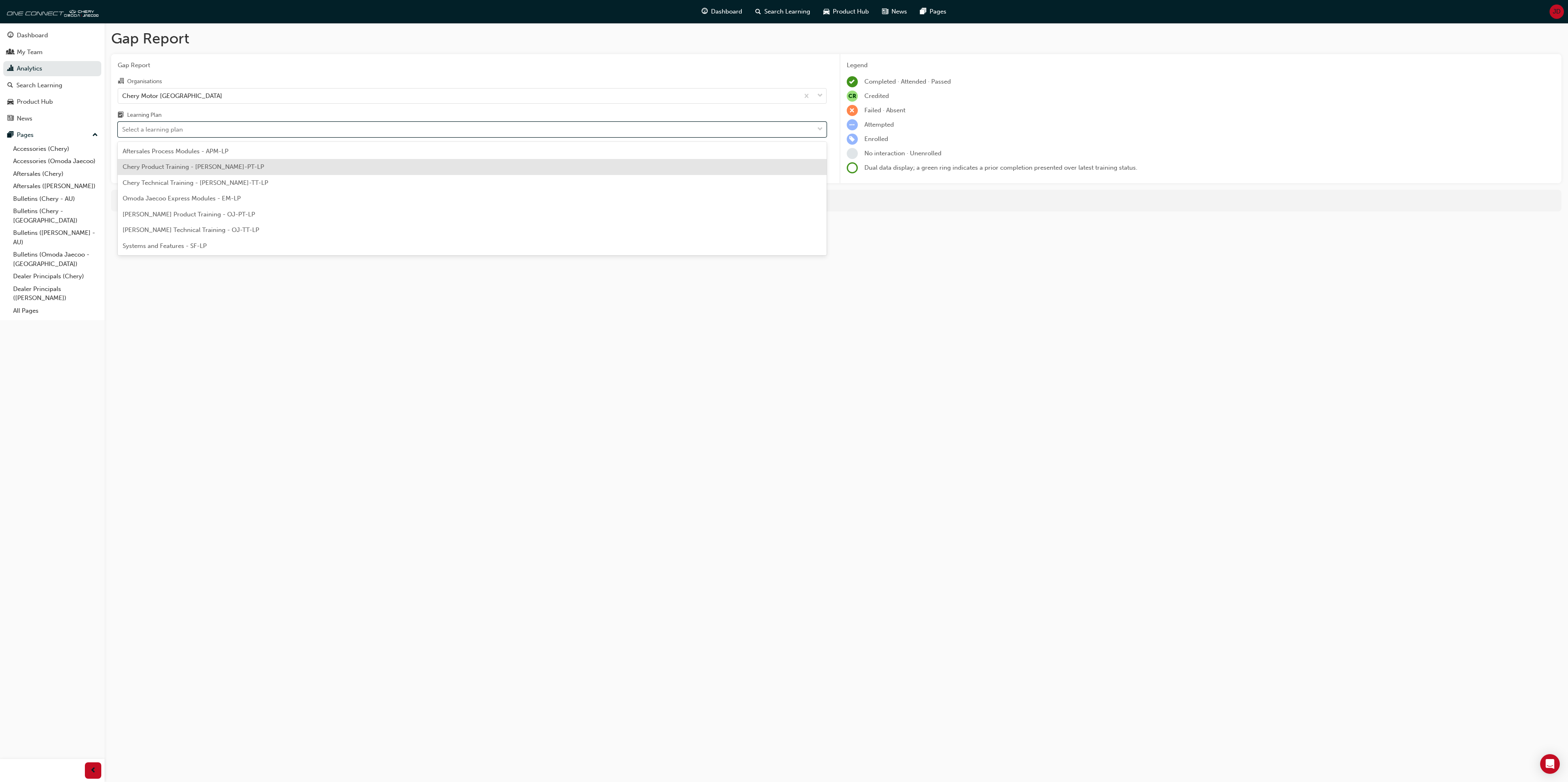
click at [158, 166] on span "Chery Product Training - CHAU-PT-LP" at bounding box center [193, 167] width 141 height 7
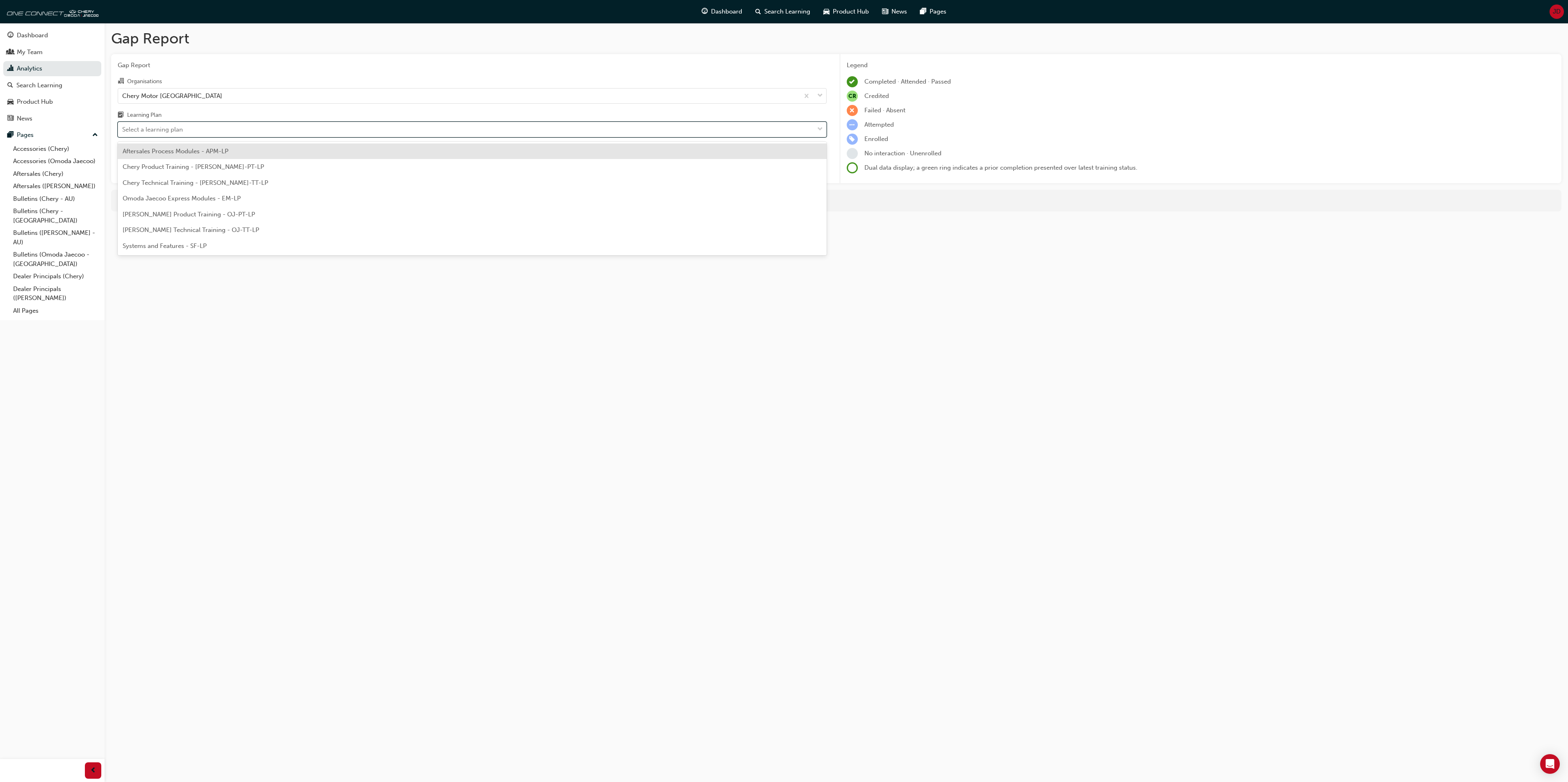
click at [820, 128] on span "down-icon" at bounding box center [820, 130] width 5 height 11
click at [123, 128] on input "Learning Plan option Chery Product Training - CHAU-PT-LP, selected. option Afte…" at bounding box center [122, 129] width 1 height 7
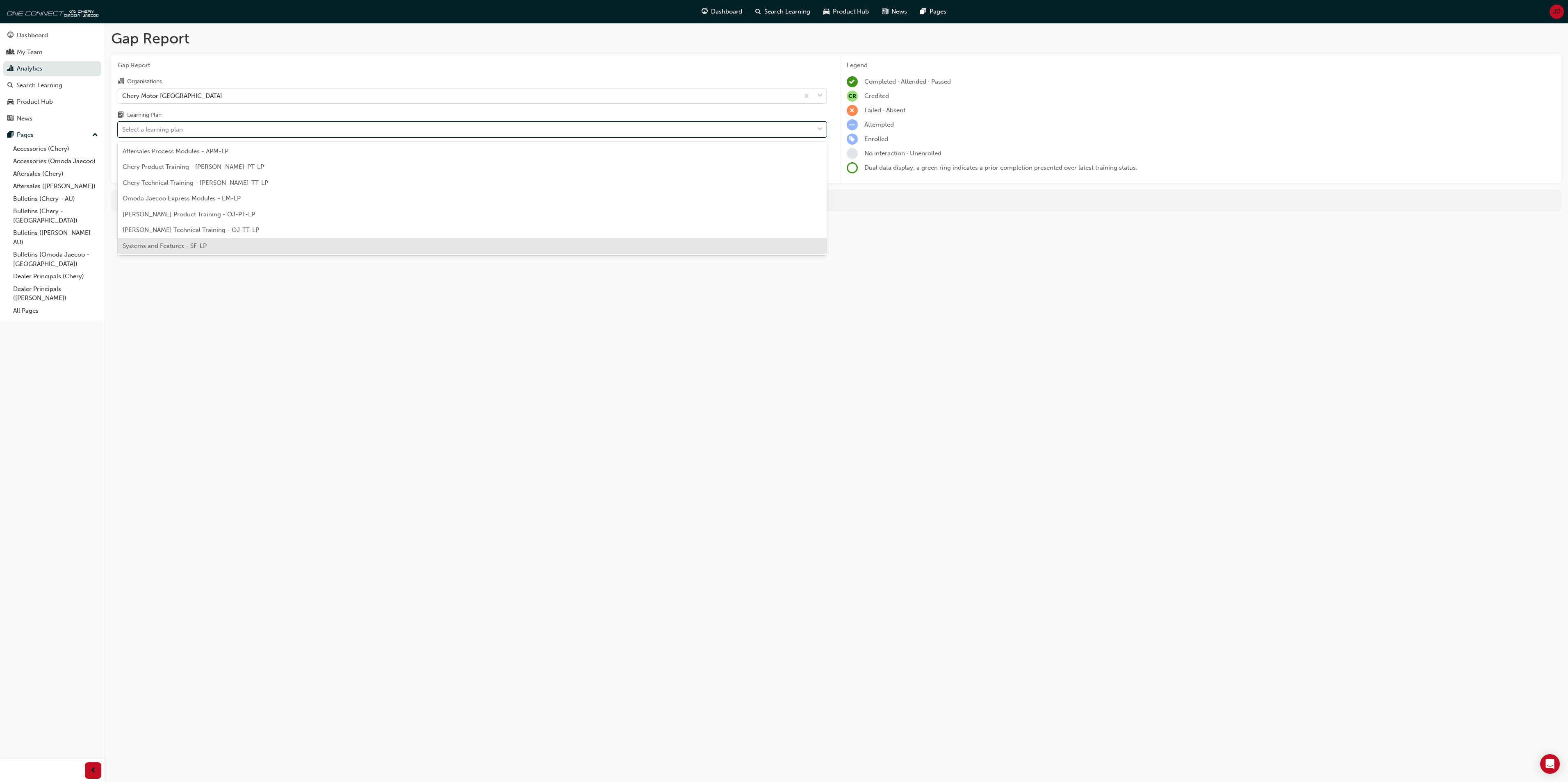
click at [231, 244] on div "Systems and Features - SF-LP" at bounding box center [472, 246] width 709 height 16
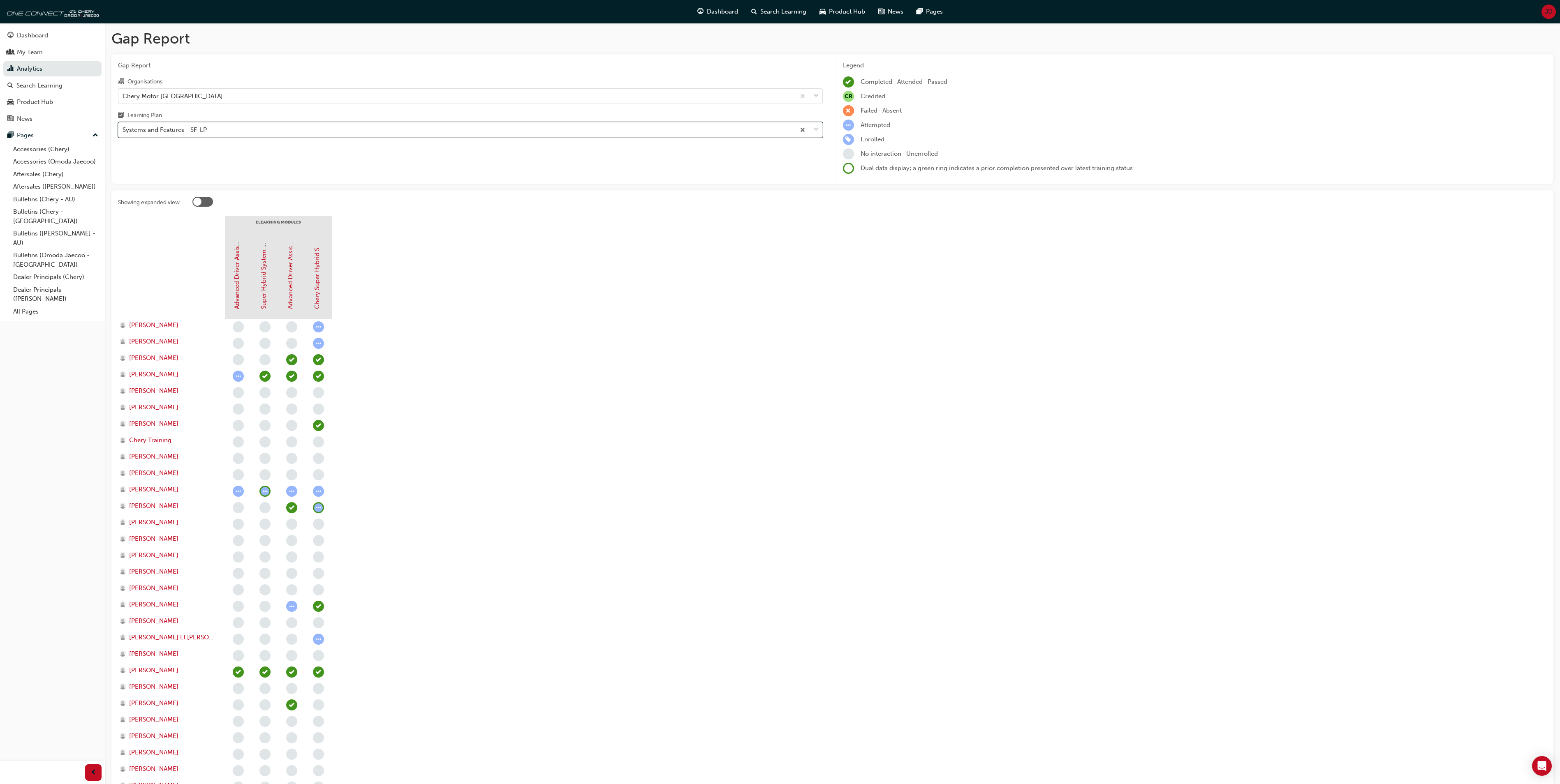
click at [1547, 7] on span "JD" at bounding box center [1548, 11] width 8 height 9
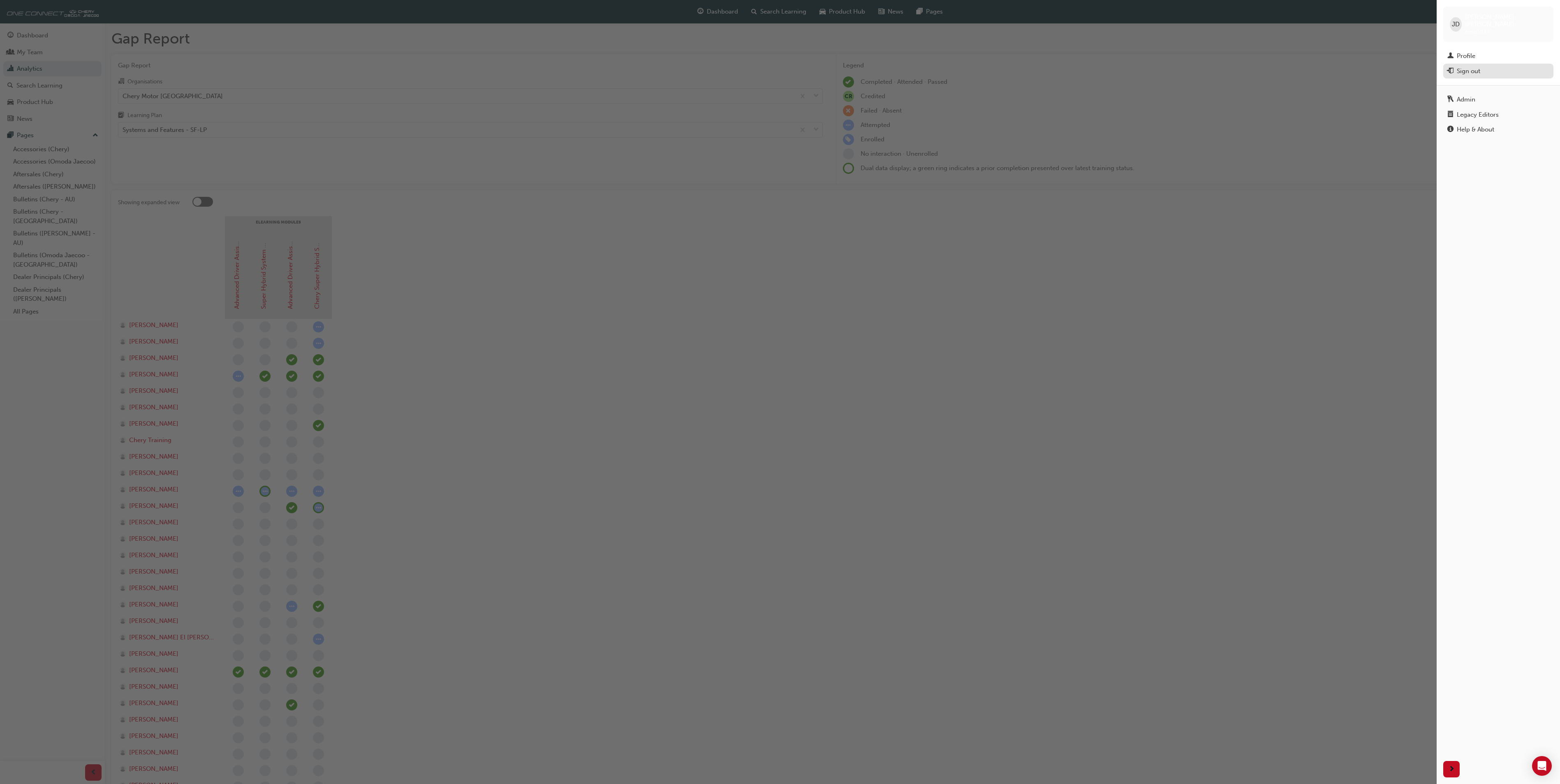
click at [1468, 67] on div "Sign out" at bounding box center [1468, 71] width 23 height 9
